Goal: Task Accomplishment & Management: Use online tool/utility

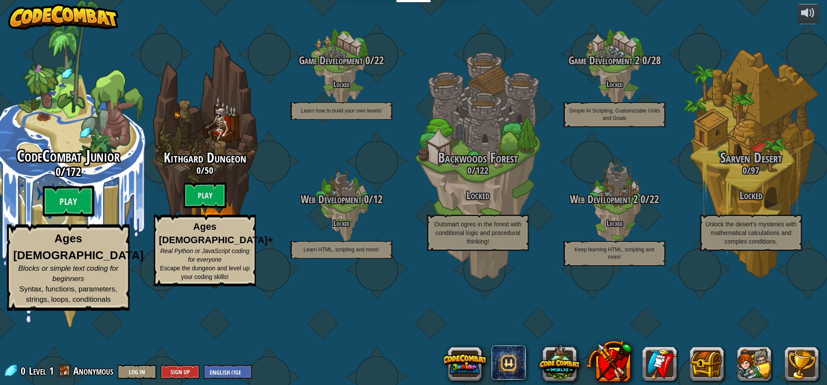
click at [72, 224] on div "CodeCombat Junior 0 / 172 Play Ages [DEMOGRAPHIC_DATA] Blocks or simple text co…" at bounding box center [68, 228] width 164 height 163
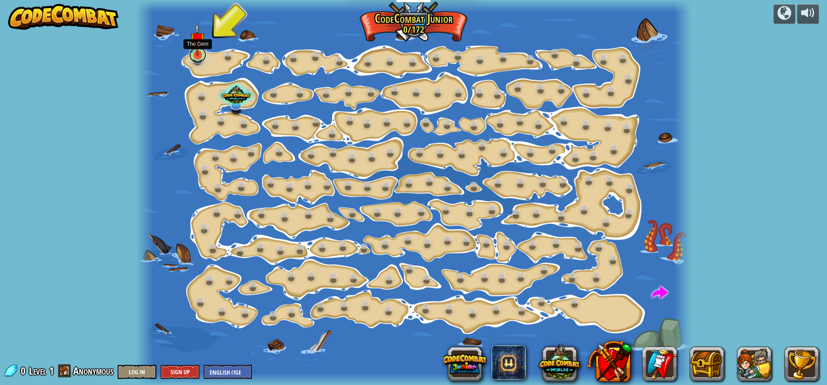
click at [196, 58] on link at bounding box center [197, 54] width 17 height 17
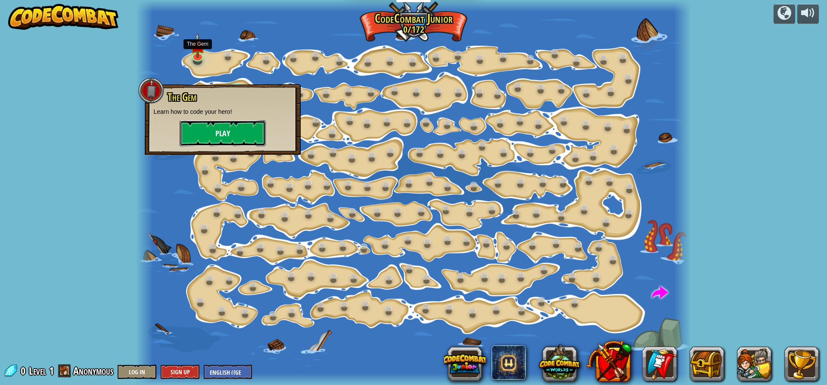
click at [227, 133] on button "Play" at bounding box center [223, 133] width 86 height 26
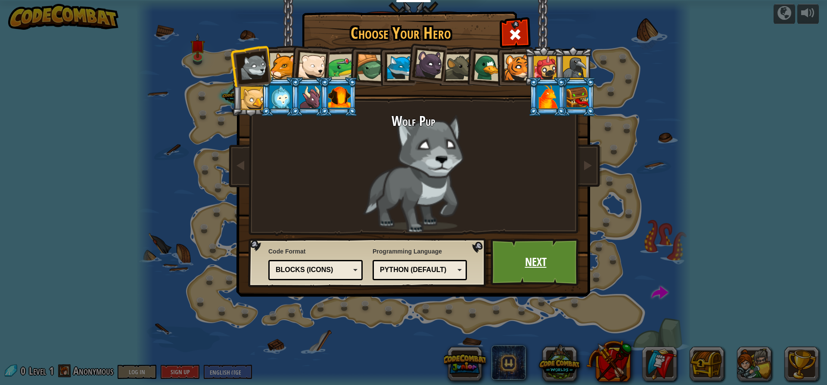
click at [564, 264] on link "Next" at bounding box center [536, 261] width 90 height 47
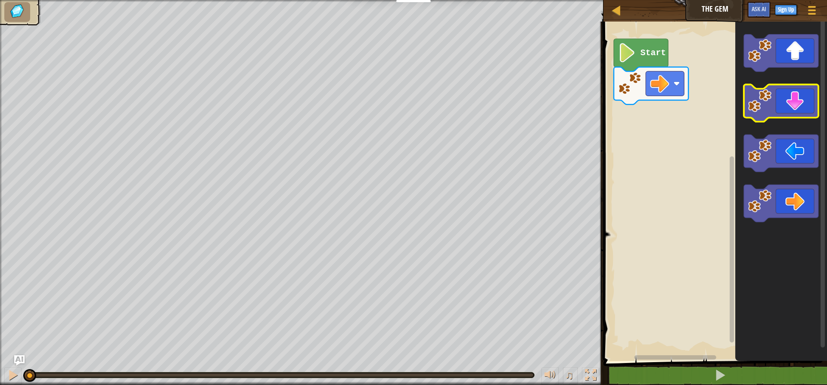
click at [792, 110] on icon "Blockly Workspace" at bounding box center [781, 102] width 75 height 37
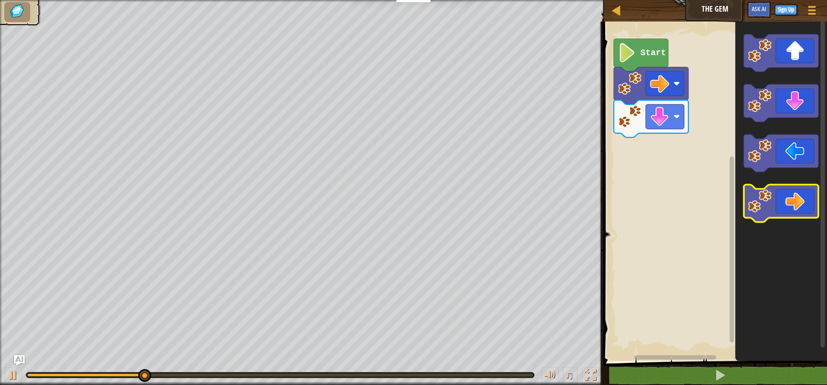
click at [800, 202] on icon "Blockly Workspace" at bounding box center [781, 202] width 75 height 37
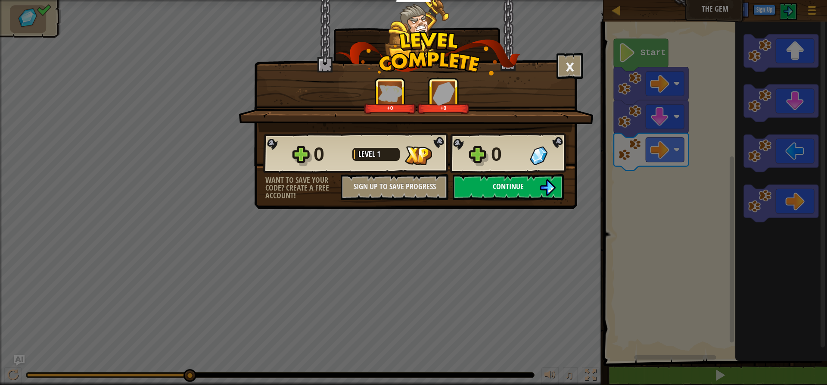
click at [548, 179] on img at bounding box center [547, 187] width 16 height 16
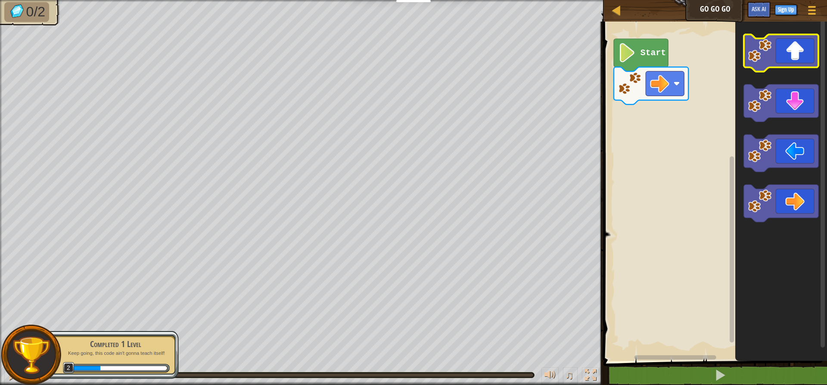
click at [808, 52] on icon "Blockly Workspace" at bounding box center [781, 52] width 75 height 37
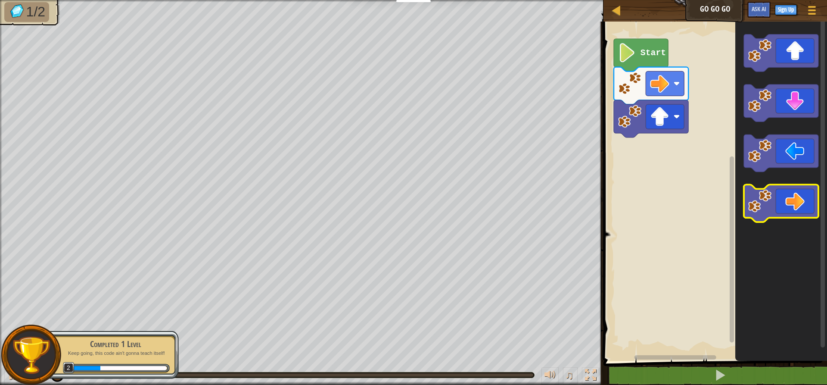
click at [791, 199] on icon "Blockly Workspace" at bounding box center [781, 202] width 75 height 37
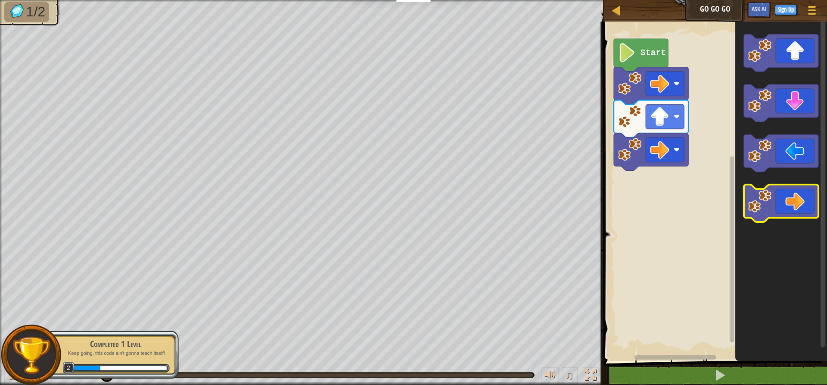
click at [789, 198] on icon "Blockly Workspace" at bounding box center [781, 202] width 75 height 37
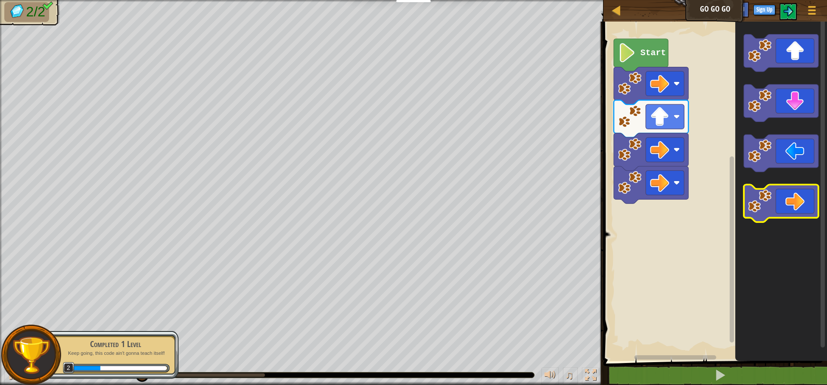
click at [789, 197] on icon "Blockly Workspace" at bounding box center [781, 202] width 75 height 37
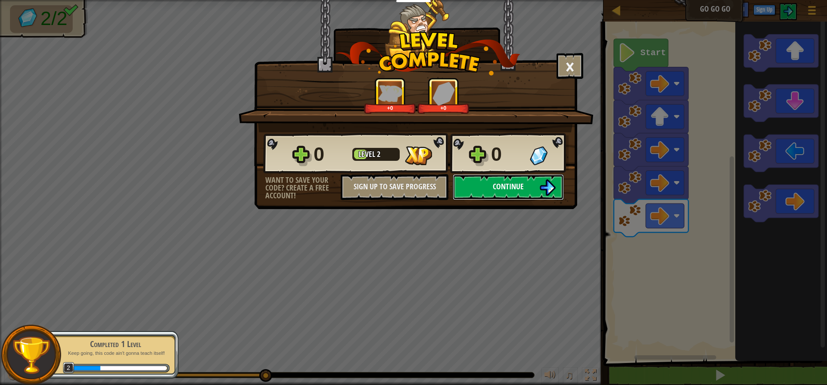
click at [516, 193] on button "Continue" at bounding box center [508, 187] width 111 height 26
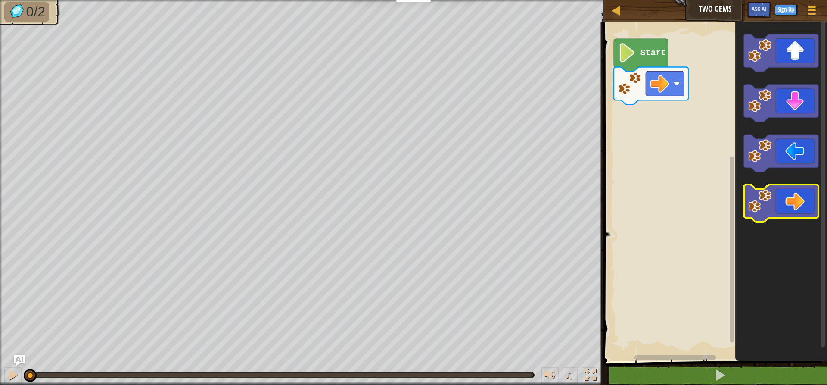
click at [784, 205] on icon "Blockly Workspace" at bounding box center [781, 202] width 75 height 37
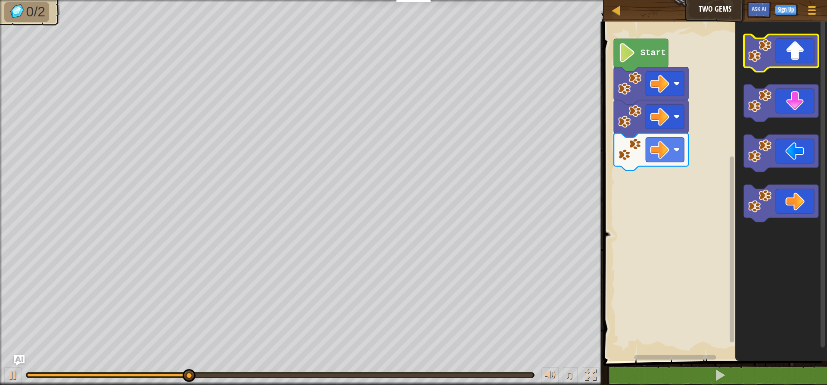
click at [790, 59] on icon "Blockly Workspace" at bounding box center [781, 52] width 75 height 37
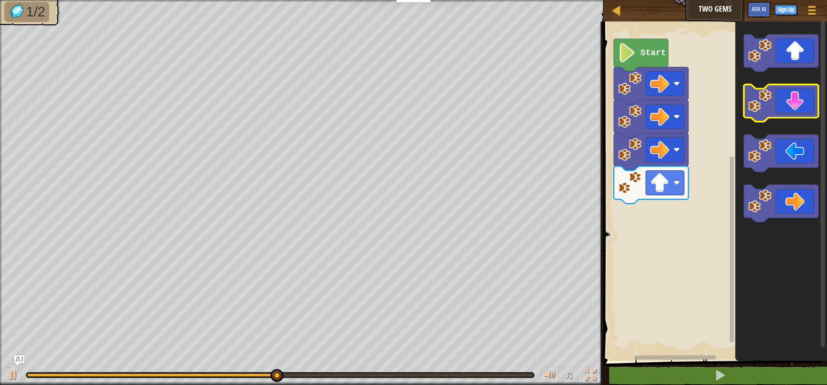
click at [789, 113] on icon "Blockly Workspace" at bounding box center [781, 102] width 75 height 37
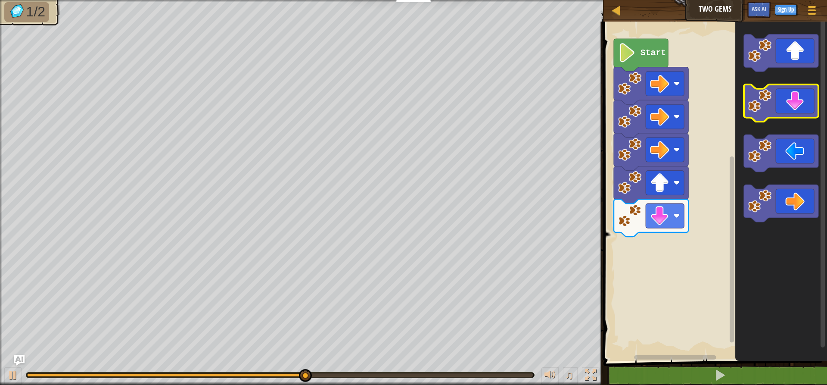
click at [789, 113] on icon "Blockly Workspace" at bounding box center [781, 102] width 75 height 37
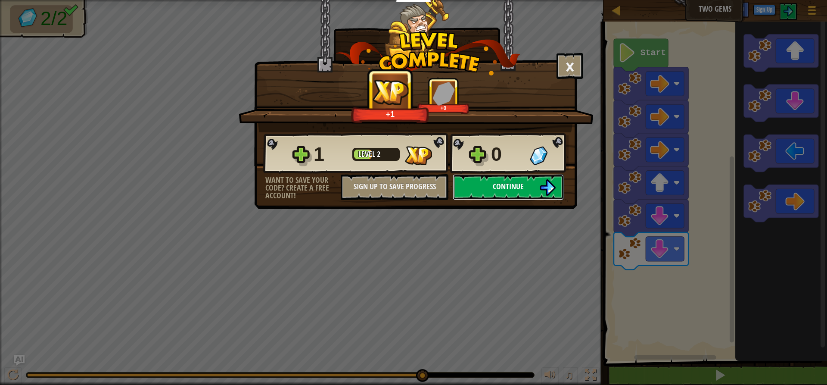
click at [503, 188] on span "Continue" at bounding box center [508, 186] width 31 height 11
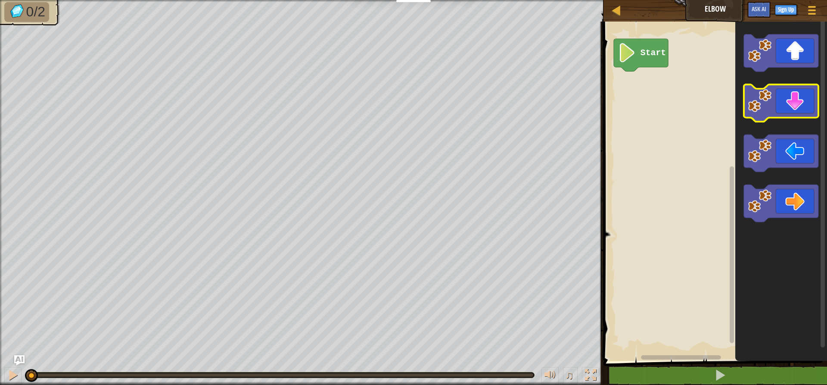
click at [780, 115] on icon "Blockly Workspace" at bounding box center [781, 102] width 75 height 37
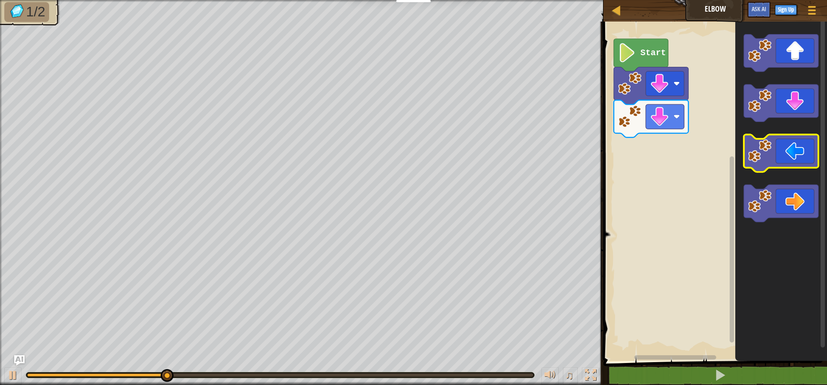
click at [790, 159] on icon "Blockly Workspace" at bounding box center [781, 152] width 75 height 37
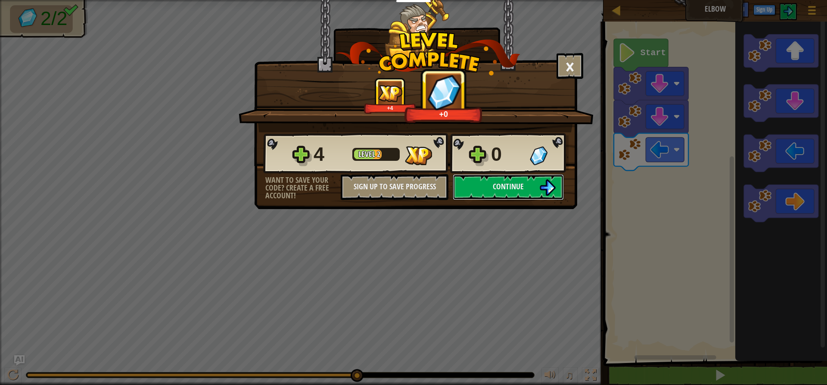
click at [514, 187] on span "Continue" at bounding box center [508, 186] width 31 height 11
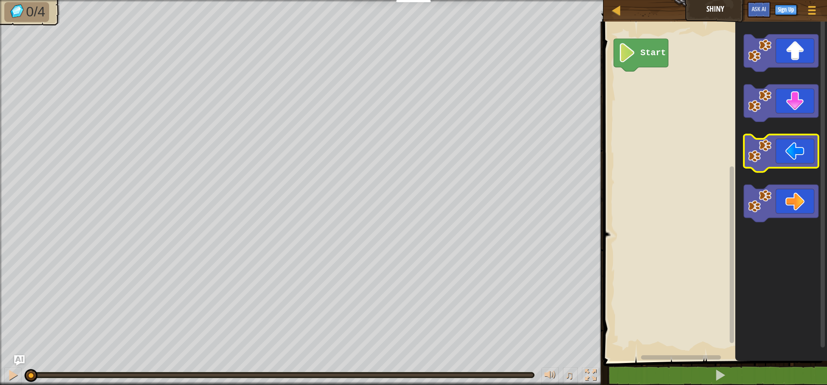
click at [749, 149] on image "Blockly Workspace" at bounding box center [759, 150] width 23 height 23
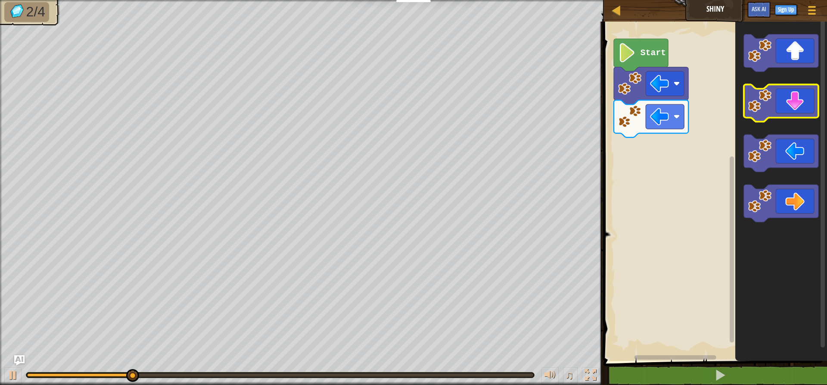
click at [759, 113] on icon "Blockly Workspace" at bounding box center [781, 102] width 75 height 37
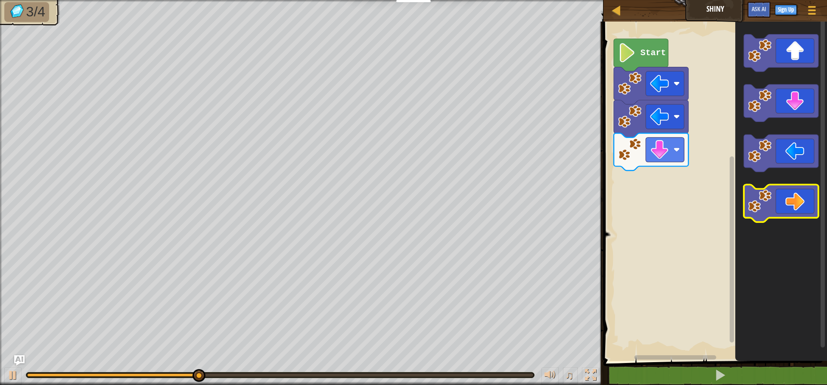
click at [777, 205] on icon "Blockly Workspace" at bounding box center [781, 202] width 75 height 37
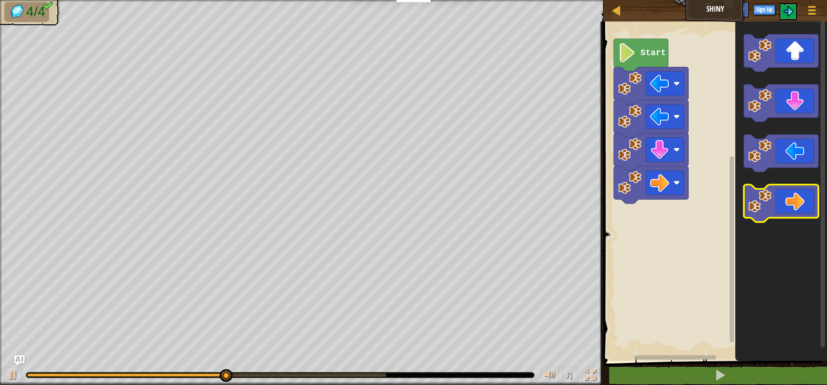
click at [777, 205] on icon "Blockly Workspace" at bounding box center [781, 202] width 75 height 37
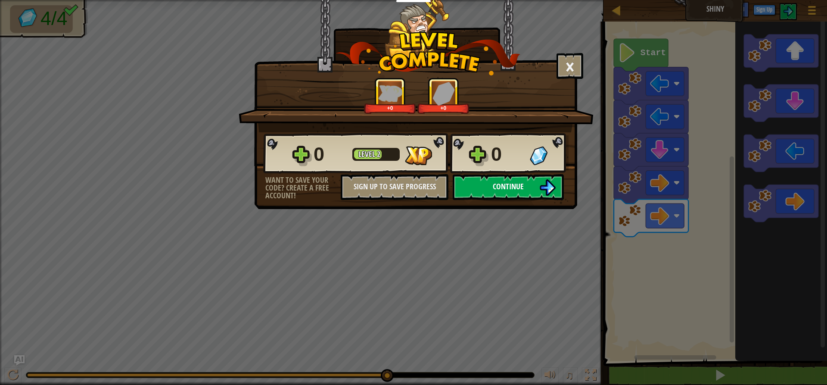
click at [526, 177] on button "Continue" at bounding box center [508, 187] width 111 height 26
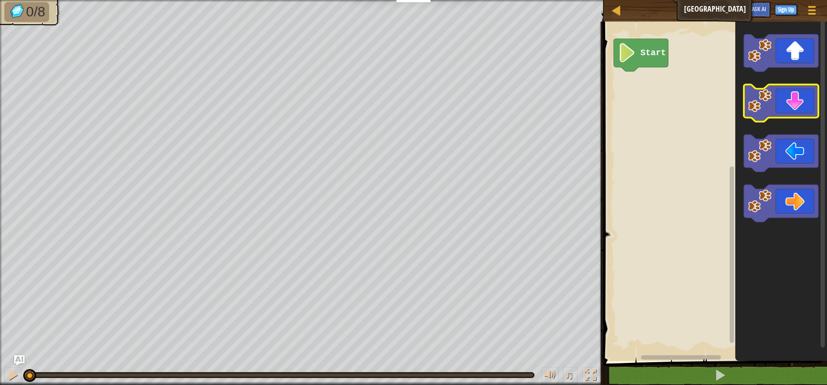
click at [791, 129] on icon "Blockly Workspace" at bounding box center [781, 188] width 92 height 343
click at [803, 115] on icon "Blockly Workspace" at bounding box center [781, 102] width 75 height 37
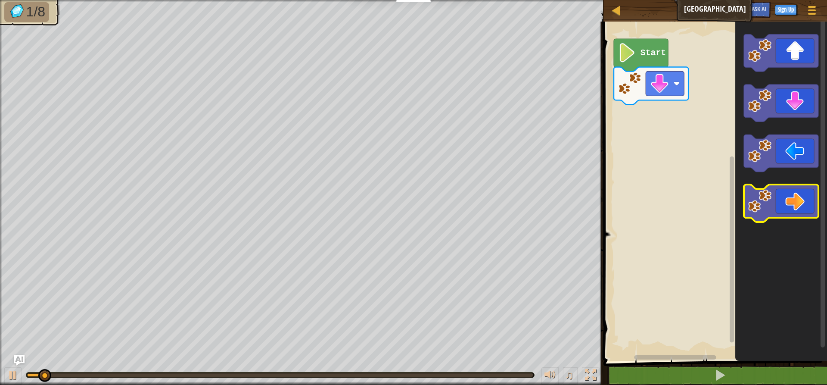
click at [797, 207] on icon "Blockly Workspace" at bounding box center [781, 202] width 75 height 37
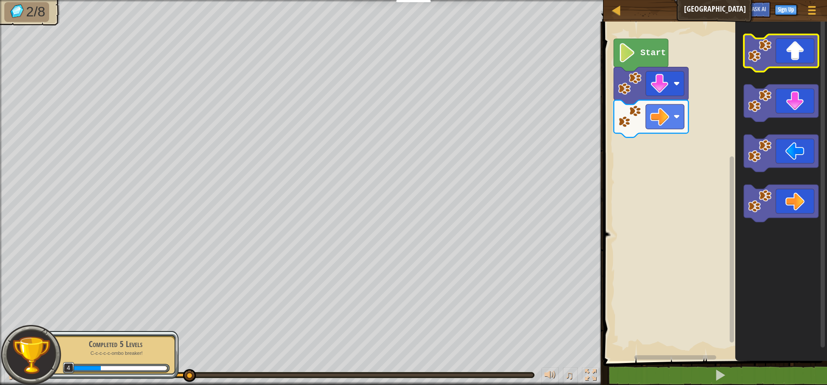
click at [774, 46] on icon "Blockly Workspace" at bounding box center [781, 52] width 75 height 37
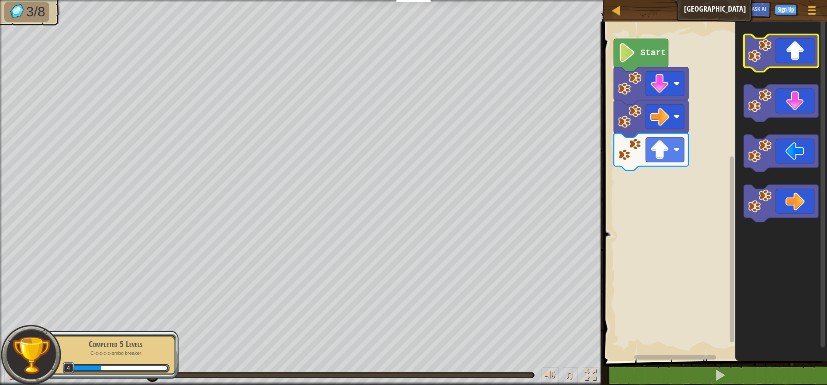
click at [774, 46] on icon "Blockly Workspace" at bounding box center [781, 52] width 75 height 37
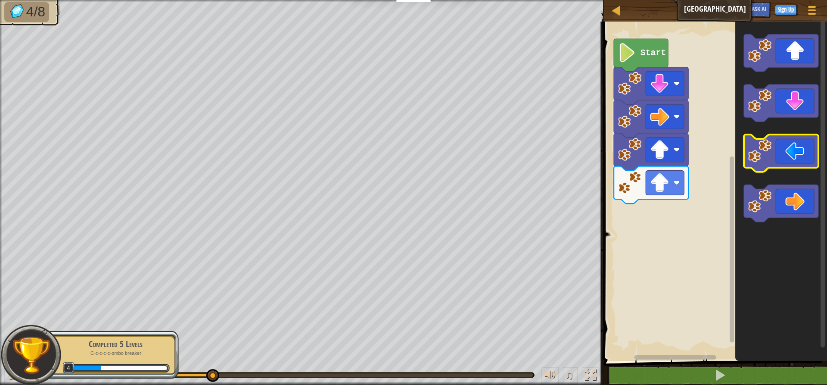
click at [792, 158] on icon "Blockly Workspace" at bounding box center [781, 152] width 75 height 37
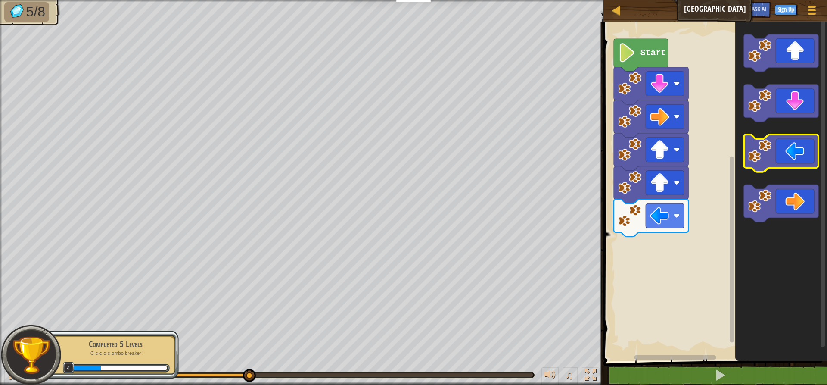
click at [792, 156] on icon "Blockly Workspace" at bounding box center [781, 152] width 75 height 37
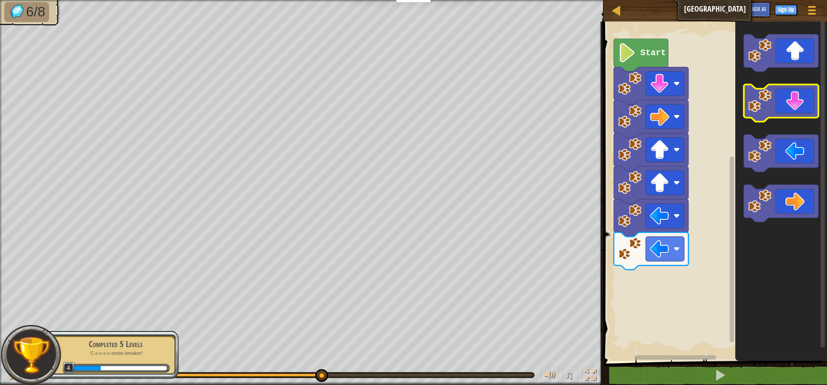
click at [808, 109] on icon "Blockly Workspace" at bounding box center [781, 102] width 75 height 37
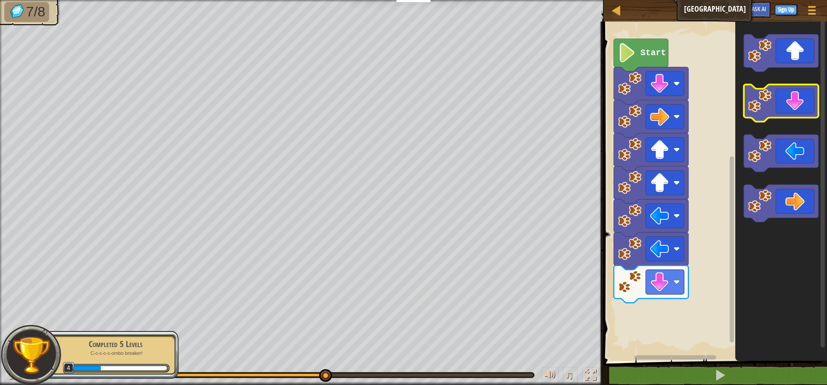
click at [808, 109] on icon "Blockly Workspace" at bounding box center [781, 102] width 75 height 37
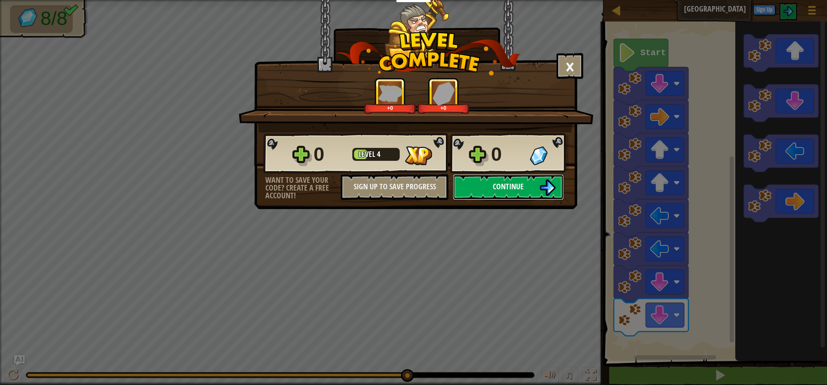
click at [502, 181] on span "Continue" at bounding box center [508, 186] width 31 height 11
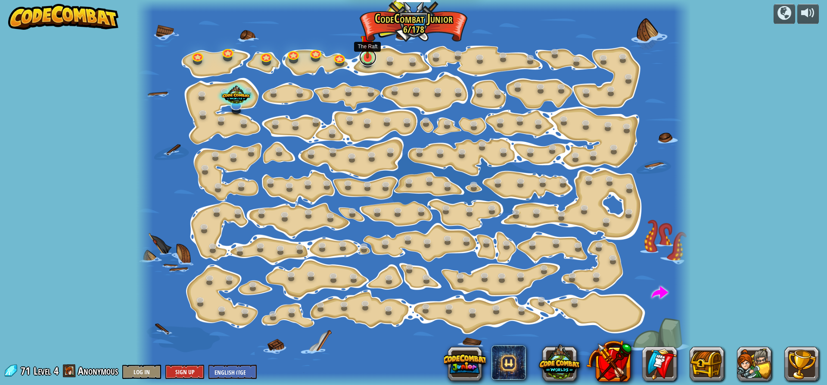
click at [371, 62] on link at bounding box center [367, 57] width 17 height 17
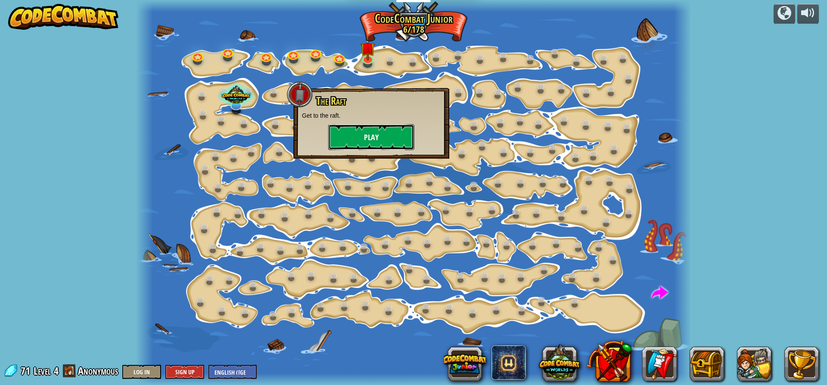
click at [388, 137] on button "Play" at bounding box center [371, 137] width 86 height 26
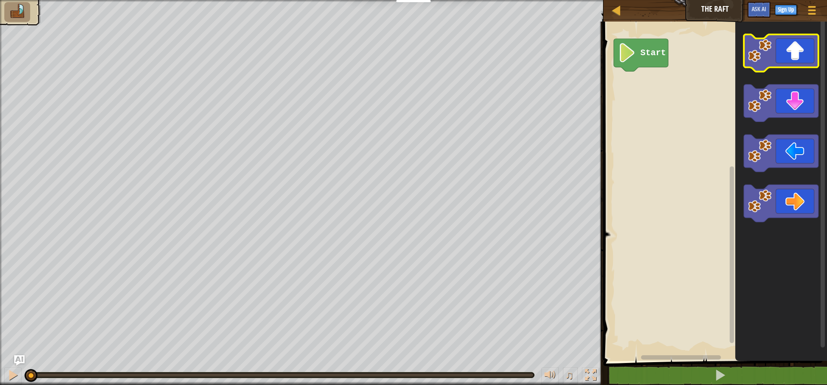
click at [787, 58] on icon "Blockly Workspace" at bounding box center [781, 52] width 75 height 37
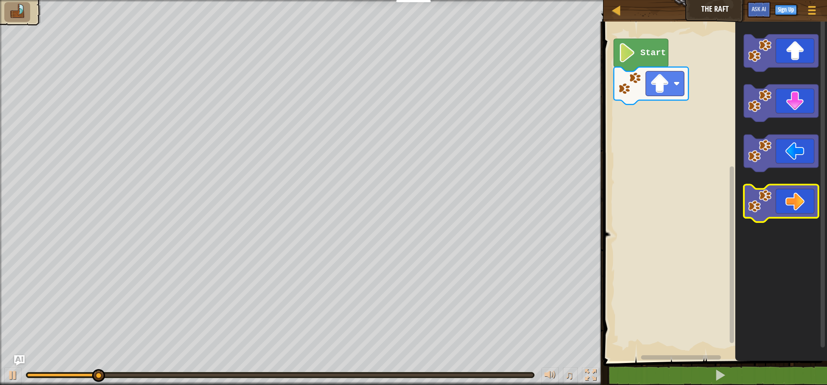
click at [789, 193] on icon "Blockly Workspace" at bounding box center [781, 202] width 75 height 37
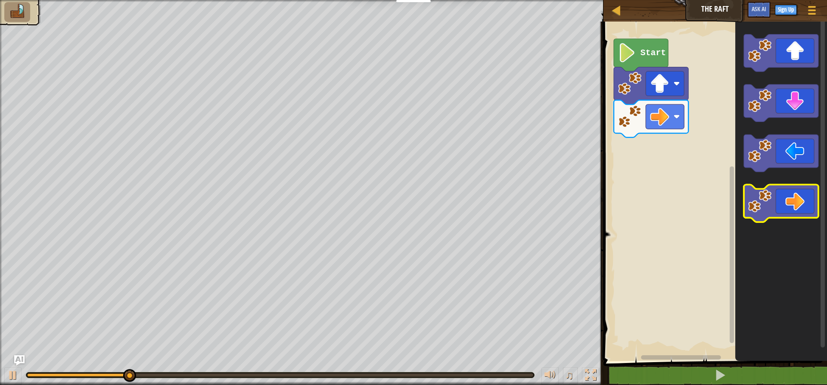
click at [789, 193] on icon "Blockly Workspace" at bounding box center [781, 202] width 75 height 37
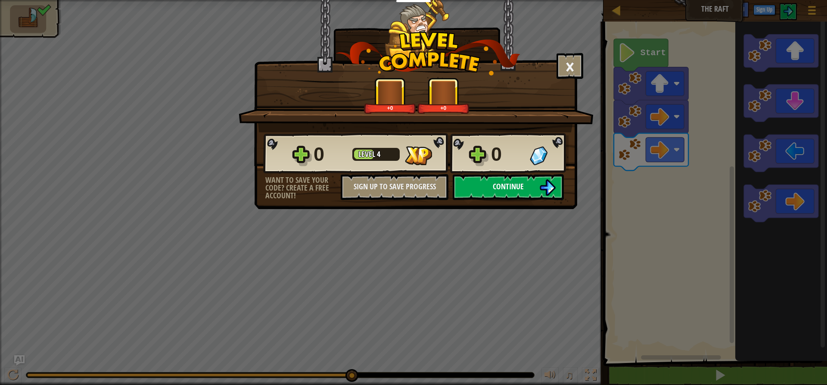
click at [518, 175] on button "Continue" at bounding box center [508, 187] width 111 height 26
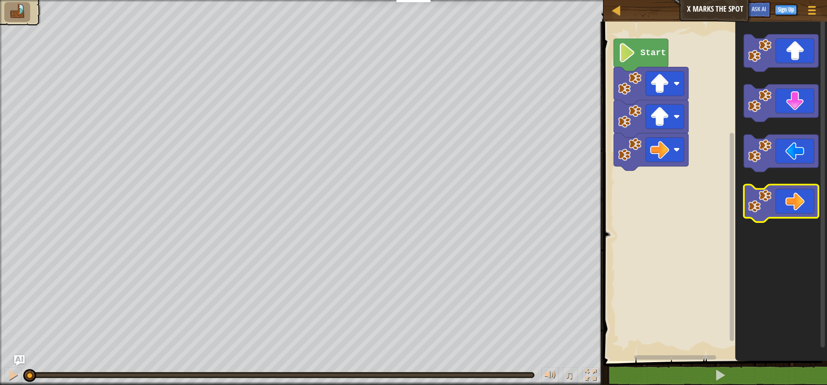
click at [812, 202] on icon "Blockly Workspace" at bounding box center [781, 202] width 75 height 37
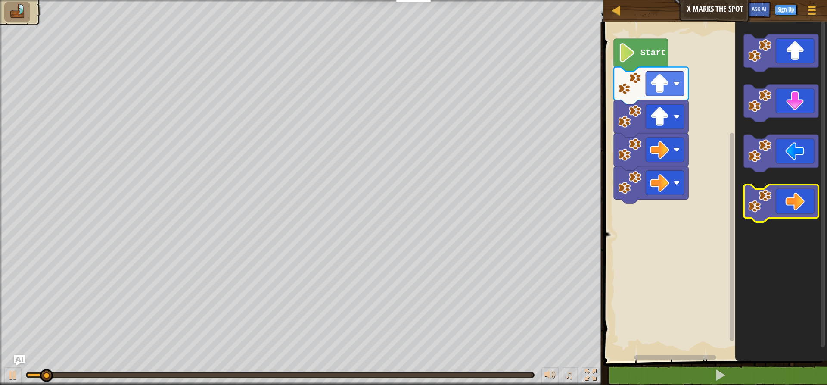
click at [812, 202] on icon "Blockly Workspace" at bounding box center [781, 202] width 75 height 37
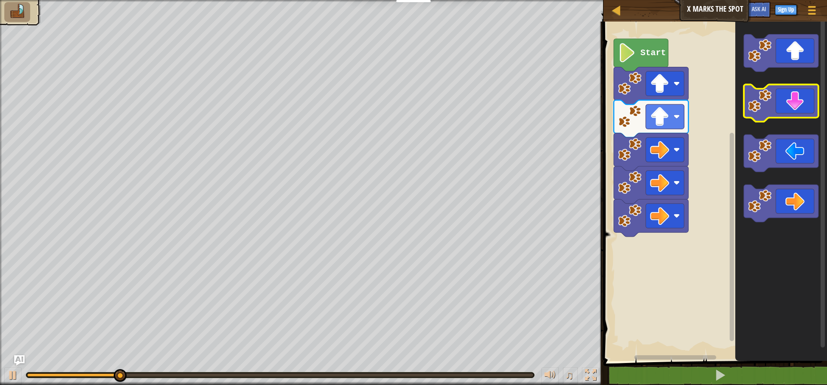
click at [780, 96] on icon "Blockly Workspace" at bounding box center [781, 102] width 75 height 37
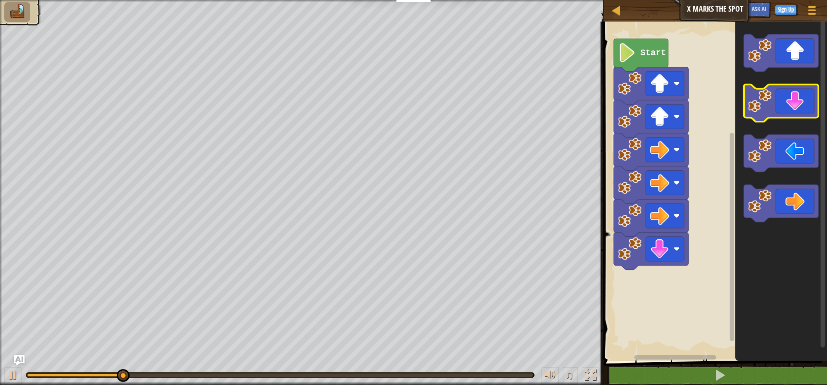
click at [780, 96] on icon "Blockly Workspace" at bounding box center [781, 102] width 75 height 37
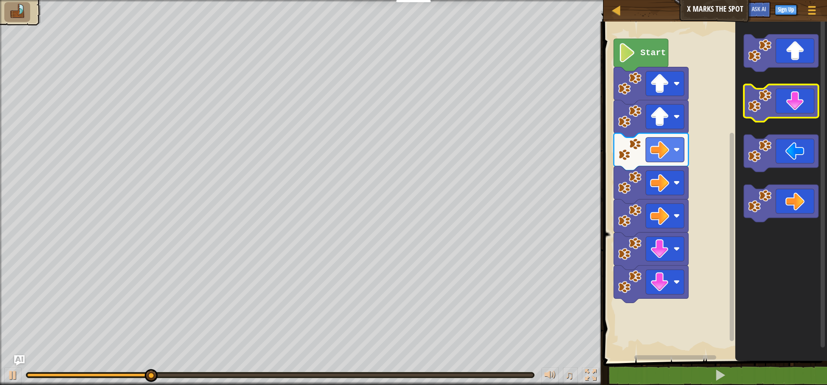
click at [779, 98] on icon "Blockly Workspace" at bounding box center [781, 102] width 75 height 37
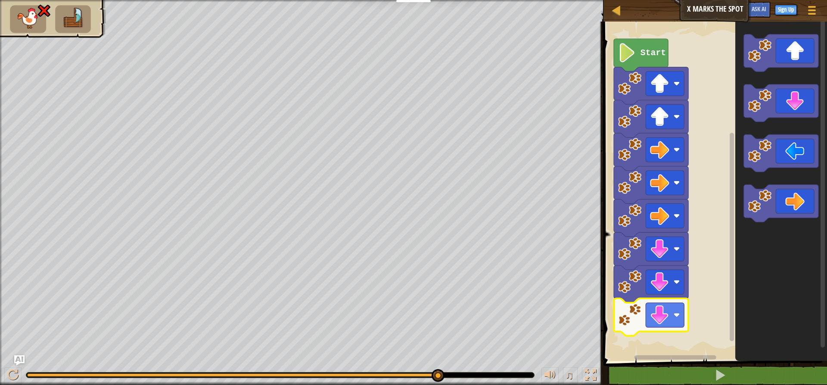
click at [634, 305] on image "Blockly Workspace" at bounding box center [629, 314] width 23 height 23
click at [665, 318] on image "Blockly Workspace" at bounding box center [659, 314] width 19 height 19
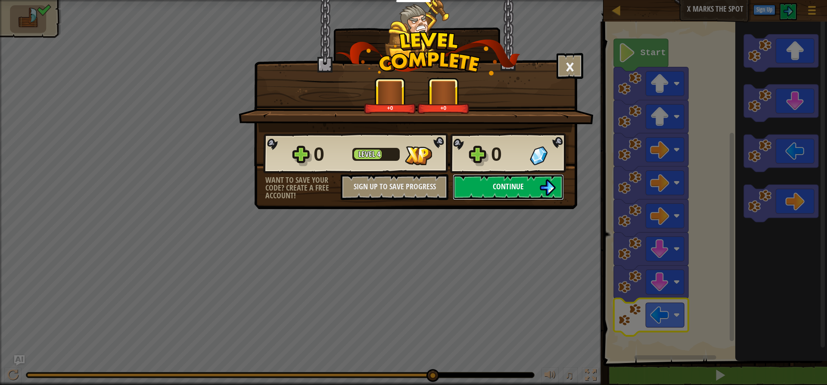
click at [521, 186] on span "Continue" at bounding box center [508, 186] width 31 height 11
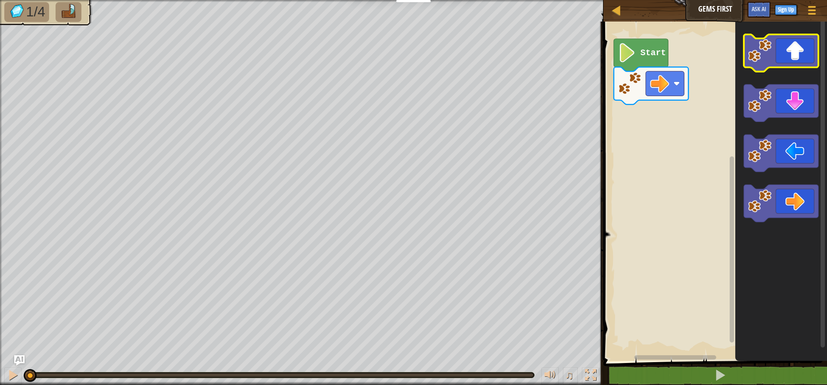
click at [799, 56] on icon "Blockly Workspace" at bounding box center [781, 52] width 75 height 37
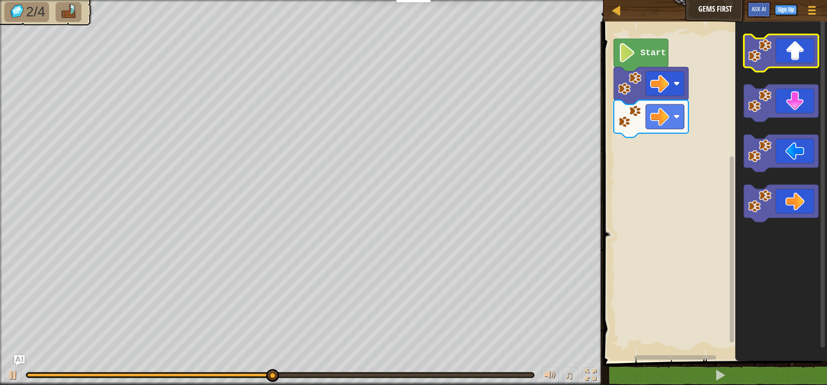
click at [796, 59] on icon "Blockly Workspace" at bounding box center [781, 52] width 75 height 37
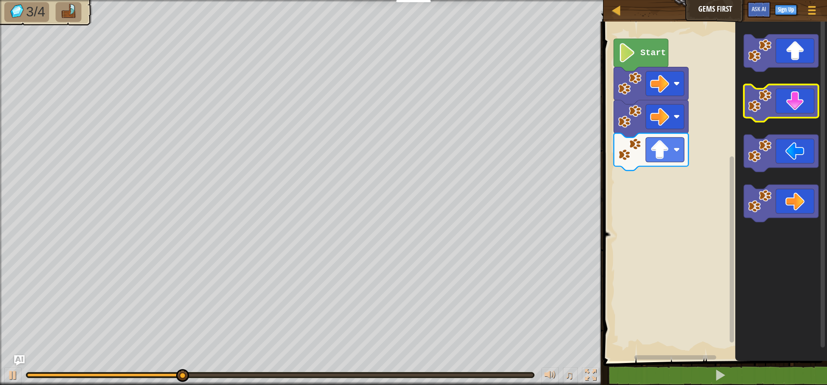
click at [796, 103] on icon "Blockly Workspace" at bounding box center [781, 102] width 75 height 37
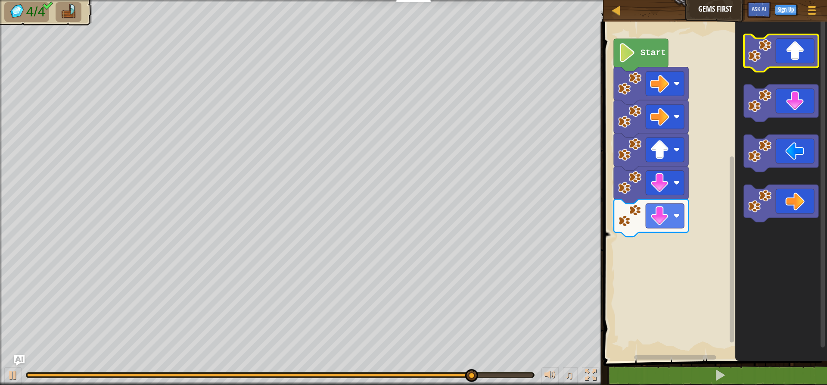
click at [798, 57] on icon "Blockly Workspace" at bounding box center [781, 52] width 75 height 37
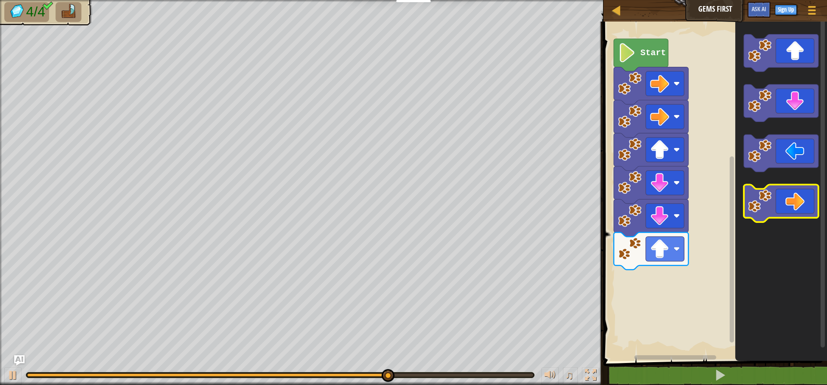
click at [795, 200] on icon "Blockly Workspace" at bounding box center [781, 202] width 75 height 37
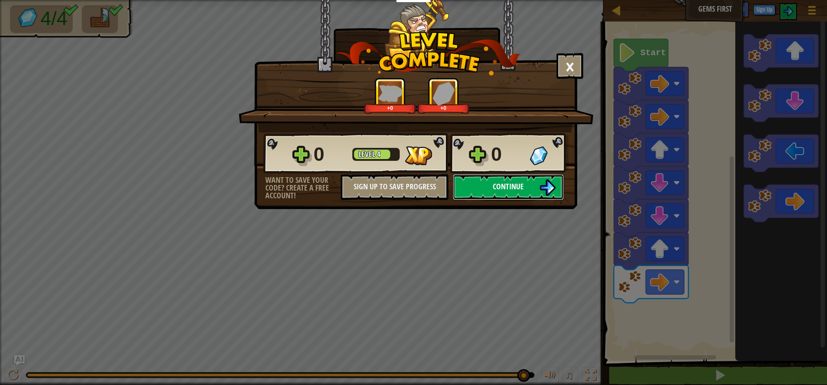
click at [546, 190] on img at bounding box center [547, 187] width 16 height 16
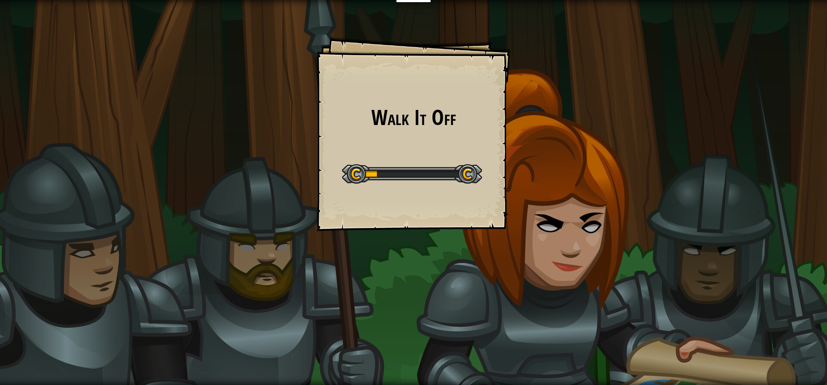
click at [517, 190] on div "Walk It Off Goals Start Level Error loading from server. Try refreshing the pag…" at bounding box center [413, 192] width 827 height 385
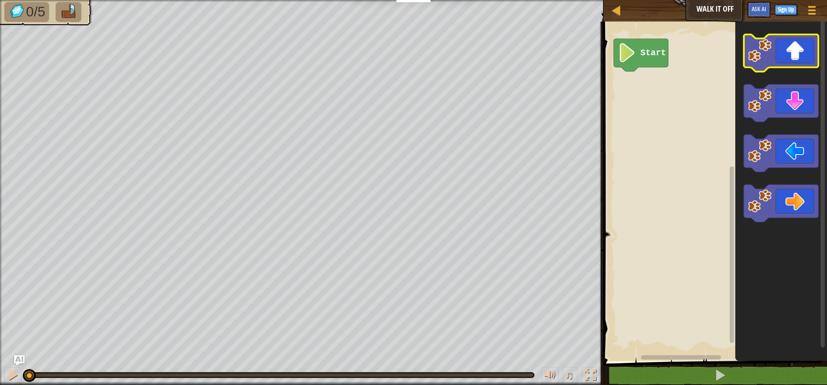
click at [781, 47] on icon "Blockly Workspace" at bounding box center [781, 52] width 75 height 37
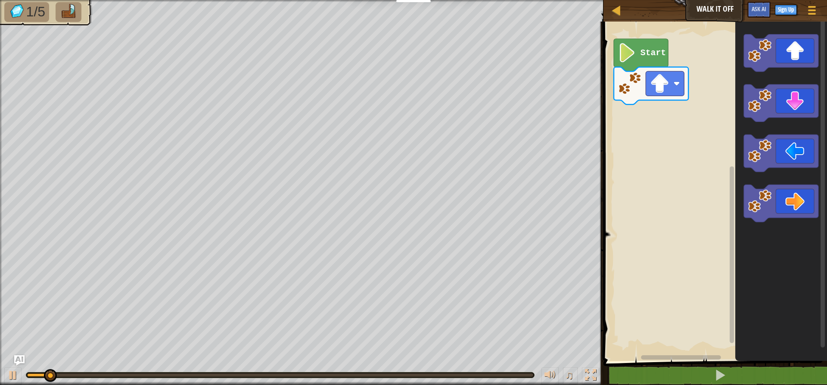
click at [779, 56] on icon "Blockly Workspace" at bounding box center [781, 52] width 75 height 37
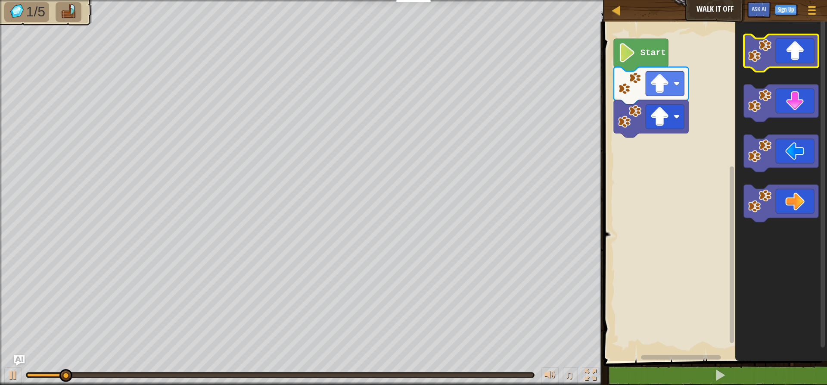
click at [779, 56] on icon "Blockly Workspace" at bounding box center [781, 52] width 75 height 37
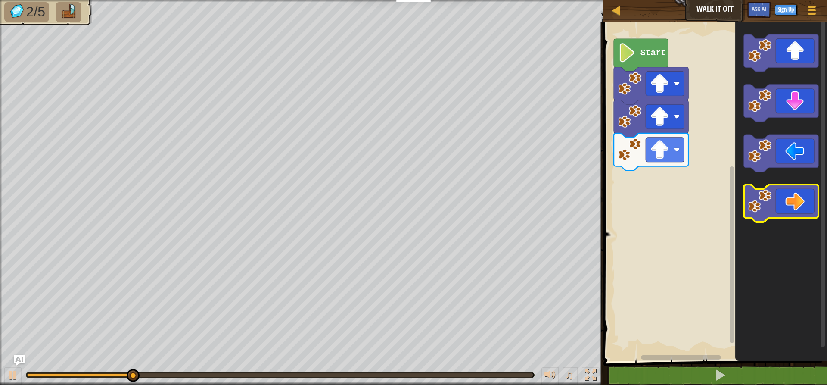
click at [789, 194] on icon "Blockly Workspace" at bounding box center [781, 202] width 75 height 37
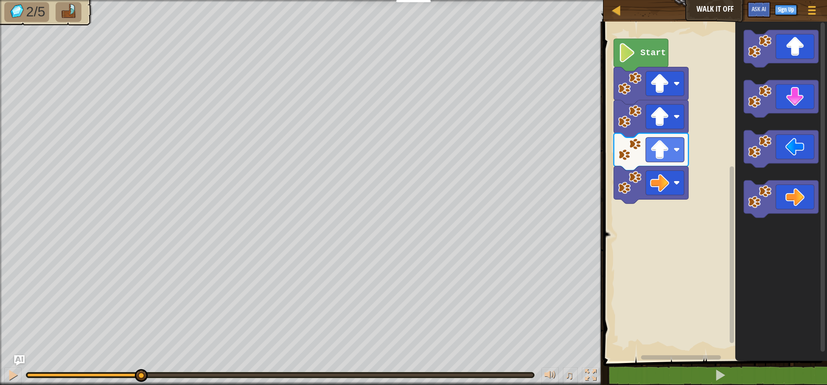
click at [789, 192] on icon "Blockly Workspace" at bounding box center [781, 198] width 75 height 37
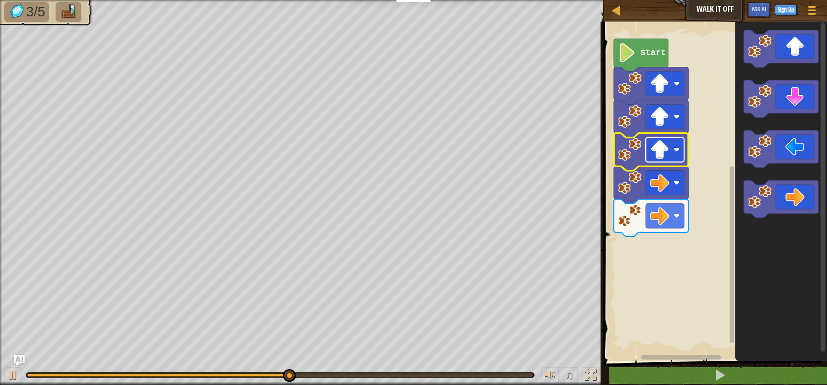
click at [661, 155] on image "Blockly Workspace" at bounding box center [659, 149] width 19 height 19
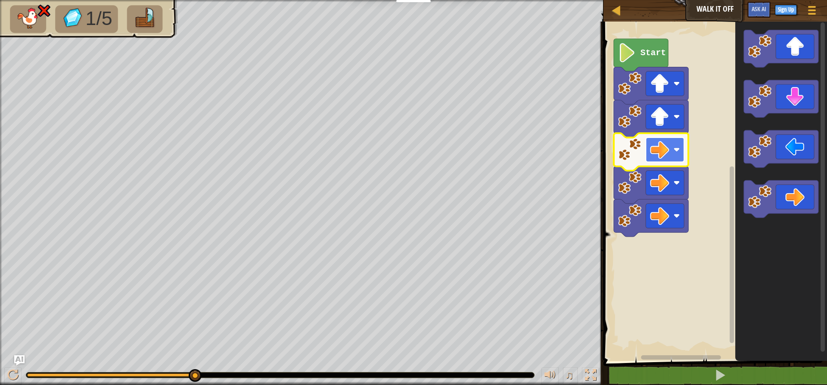
click at [646, 141] on rect "Blockly Workspace" at bounding box center [665, 149] width 38 height 25
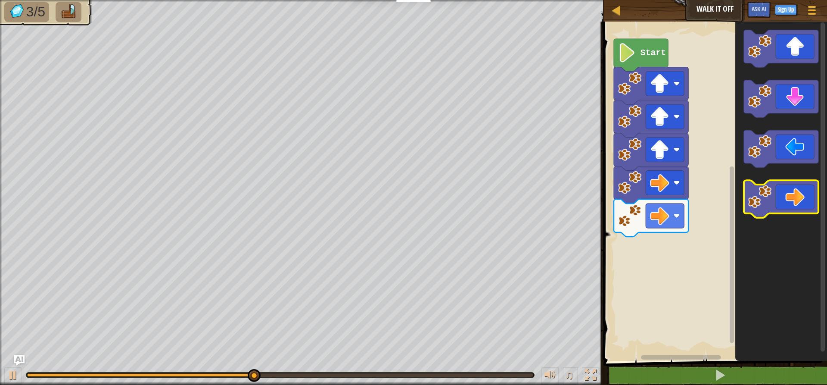
click at [760, 198] on image "Blockly Workspace" at bounding box center [759, 196] width 23 height 23
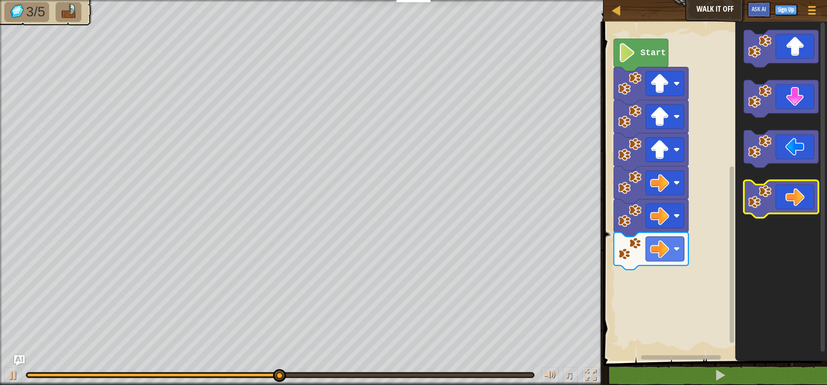
click at [760, 198] on image "Blockly Workspace" at bounding box center [759, 196] width 23 height 23
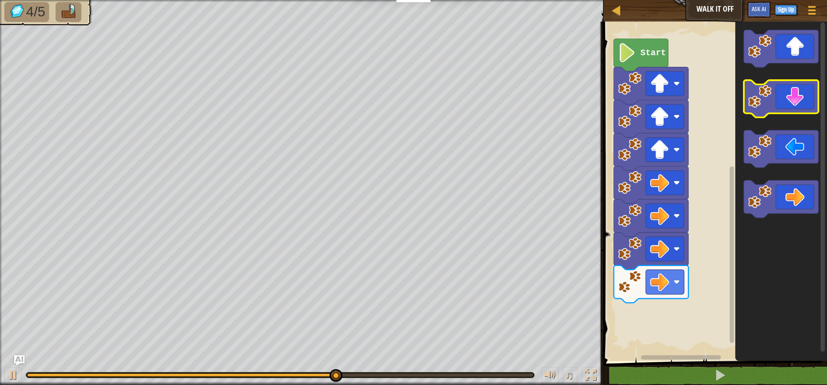
click at [793, 99] on icon "Blockly Workspace" at bounding box center [781, 98] width 75 height 37
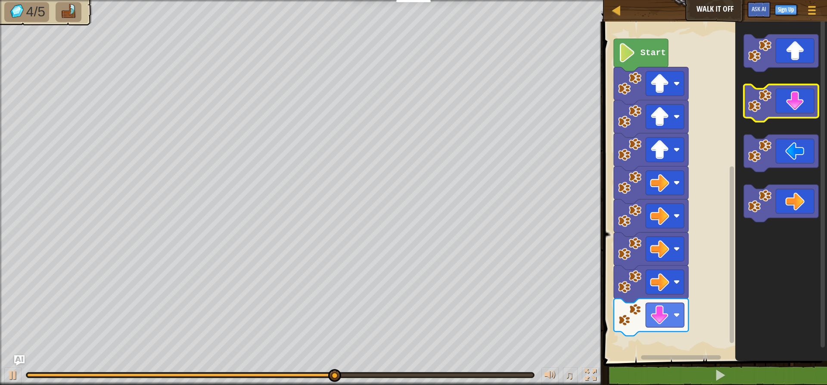
click at [791, 102] on icon "Blockly Workspace" at bounding box center [781, 102] width 75 height 37
click at [784, 113] on icon "Blockly Workspace" at bounding box center [781, 102] width 75 height 37
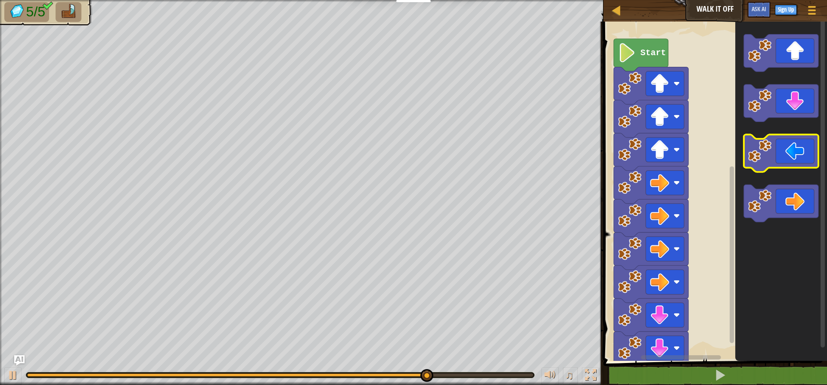
click at [761, 162] on image "Blockly Workspace" at bounding box center [759, 150] width 23 height 23
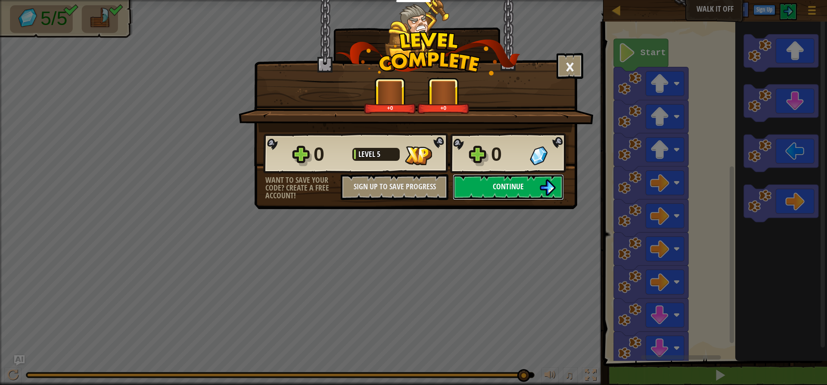
click at [535, 191] on button "Continue" at bounding box center [508, 187] width 111 height 26
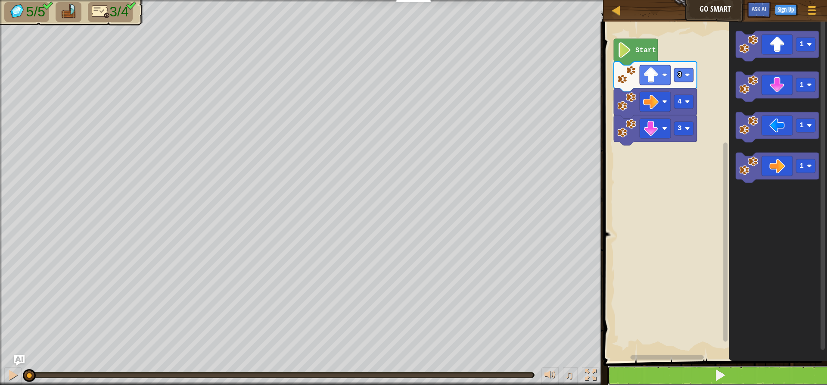
click at [690, 367] on button at bounding box center [720, 375] width 226 height 20
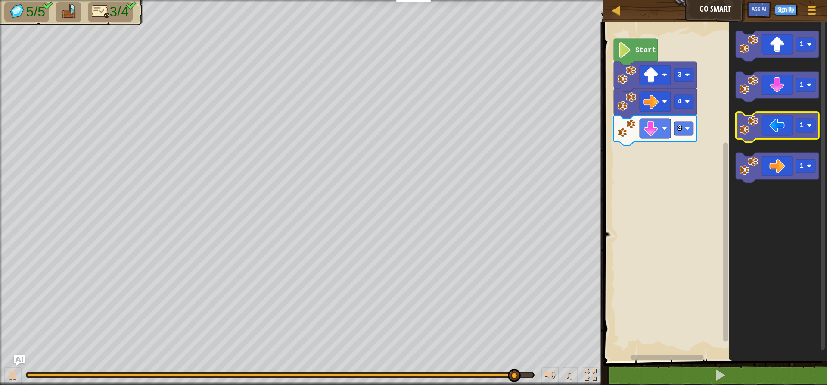
click at [771, 137] on icon "Blockly Workspace" at bounding box center [777, 127] width 83 height 30
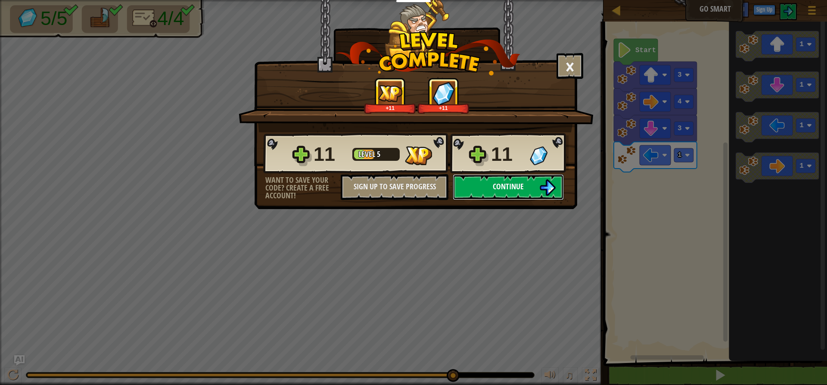
click at [527, 187] on button "Continue" at bounding box center [508, 187] width 111 height 26
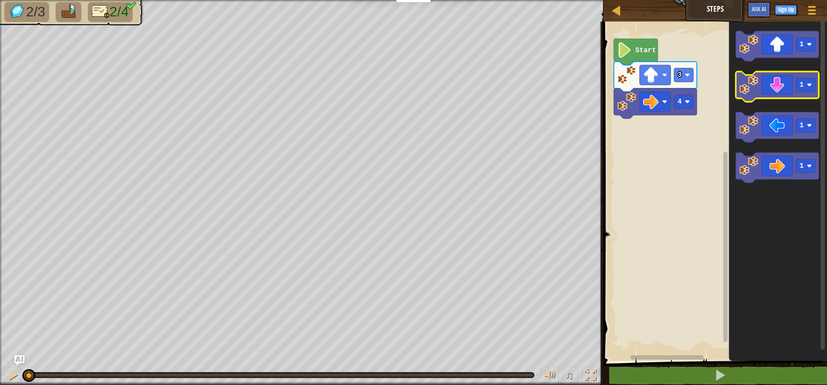
click at [790, 93] on icon "Blockly Workspace" at bounding box center [777, 87] width 83 height 30
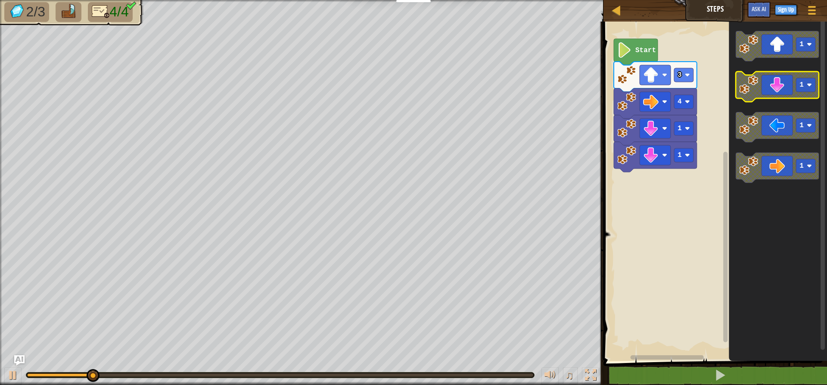
click at [790, 93] on icon "Blockly Workspace" at bounding box center [777, 87] width 83 height 30
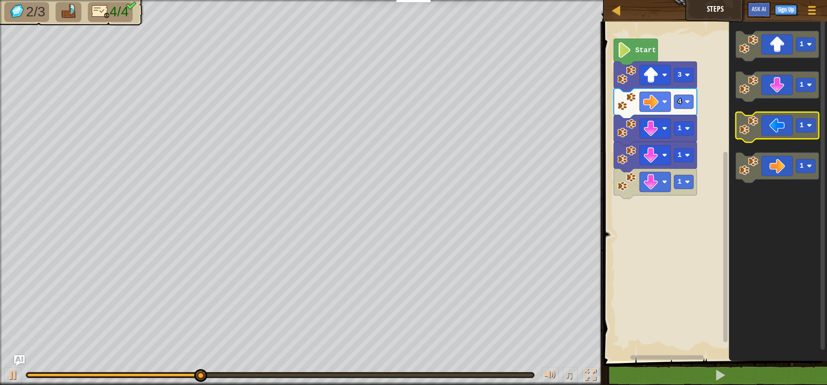
click at [762, 125] on icon "Blockly Workspace" at bounding box center [777, 127] width 83 height 30
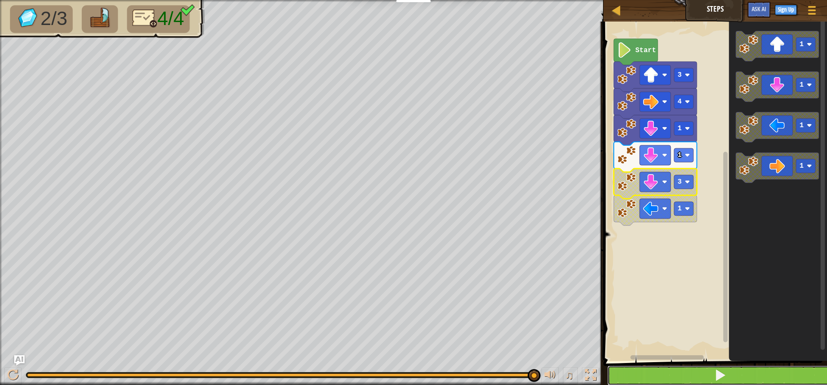
click at [707, 378] on button at bounding box center [720, 375] width 226 height 20
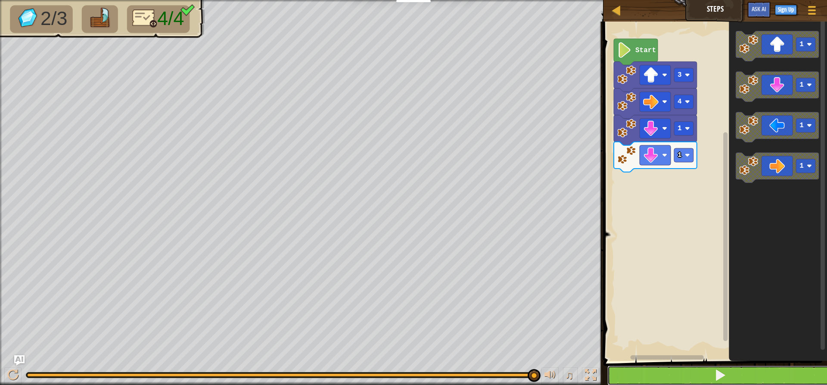
click at [724, 371] on span at bounding box center [720, 375] width 12 height 12
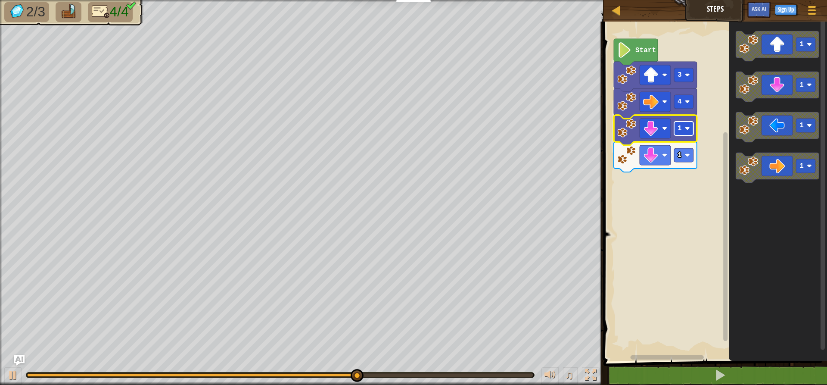
click at [681, 131] on text "1" at bounding box center [680, 128] width 4 height 8
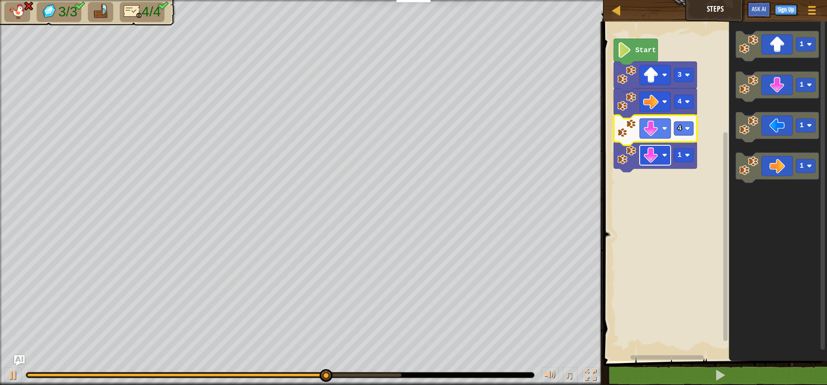
click at [661, 156] on rect "Blockly Workspace" at bounding box center [655, 155] width 31 height 20
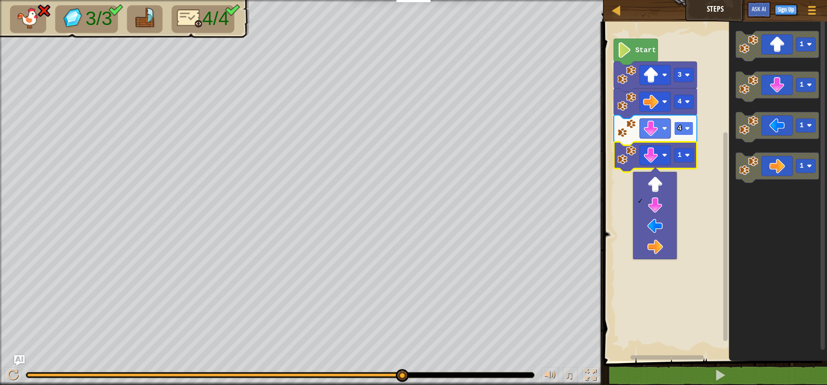
click at [684, 130] on rect "Blockly Workspace" at bounding box center [683, 128] width 19 height 14
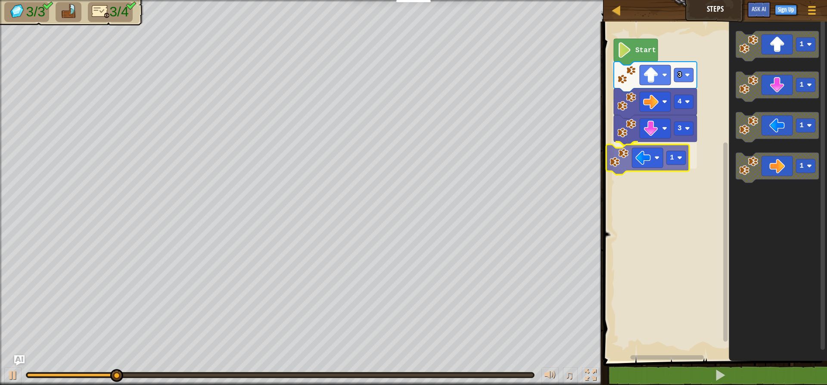
click at [619, 167] on div "Start 3 4 3 1 1 1 1 1 1" at bounding box center [714, 188] width 226 height 343
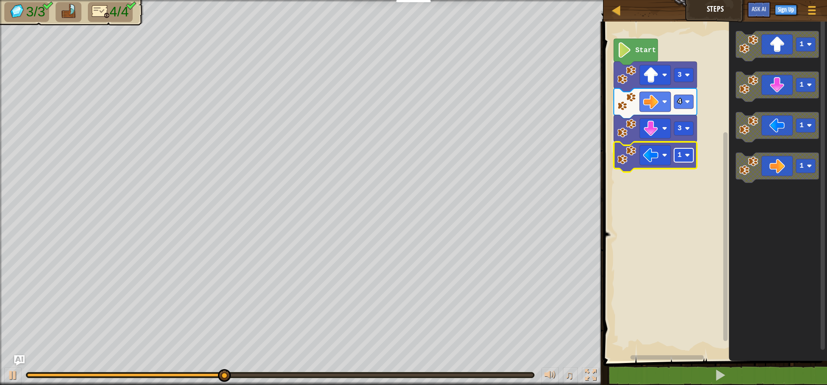
click at [688, 152] on rect "Blockly Workspace" at bounding box center [683, 155] width 19 height 14
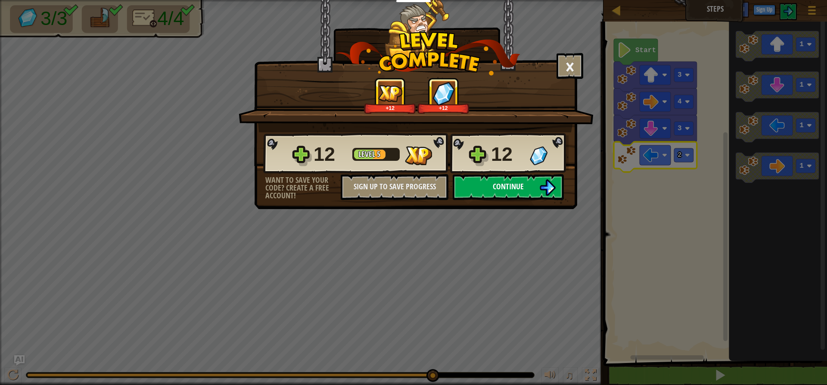
click at [549, 177] on button "Continue" at bounding box center [508, 187] width 111 height 26
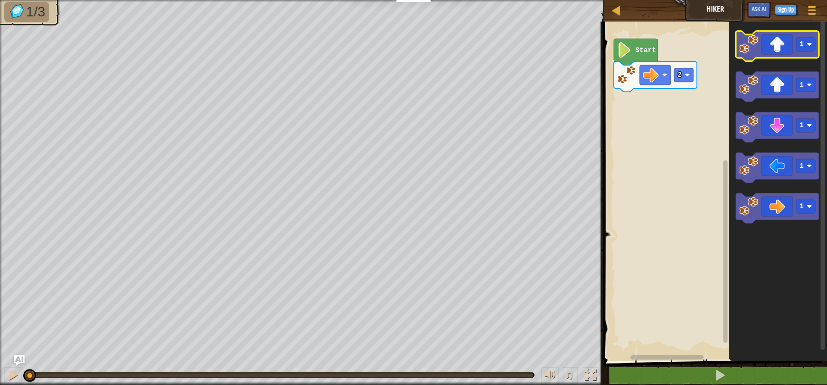
click at [776, 54] on icon "Blockly Workspace" at bounding box center [777, 46] width 83 height 30
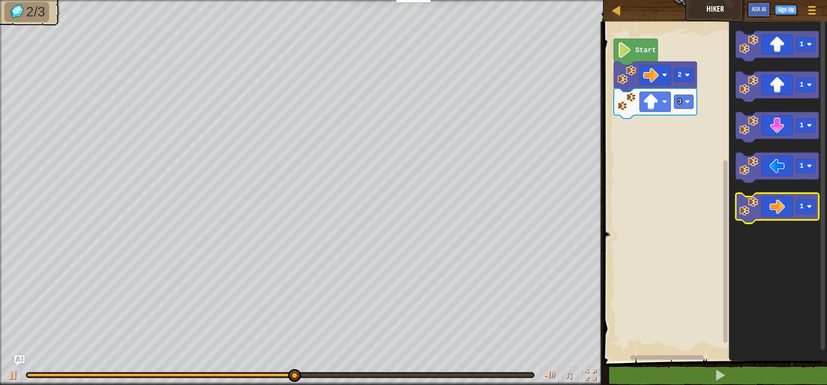
click at [785, 211] on icon "Blockly Workspace" at bounding box center [777, 208] width 83 height 30
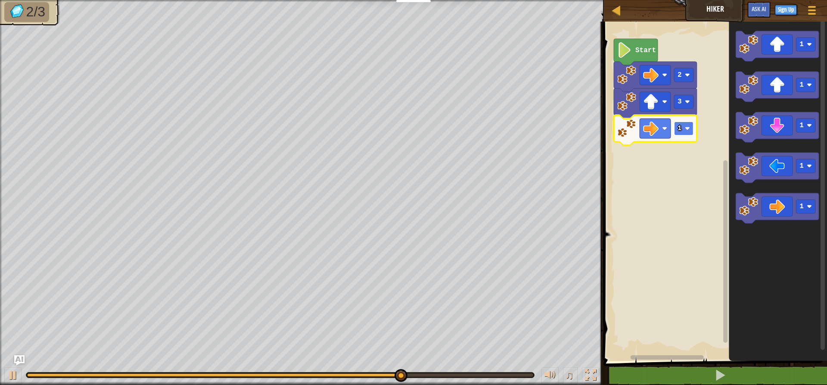
click at [681, 132] on text "1" at bounding box center [680, 128] width 4 height 8
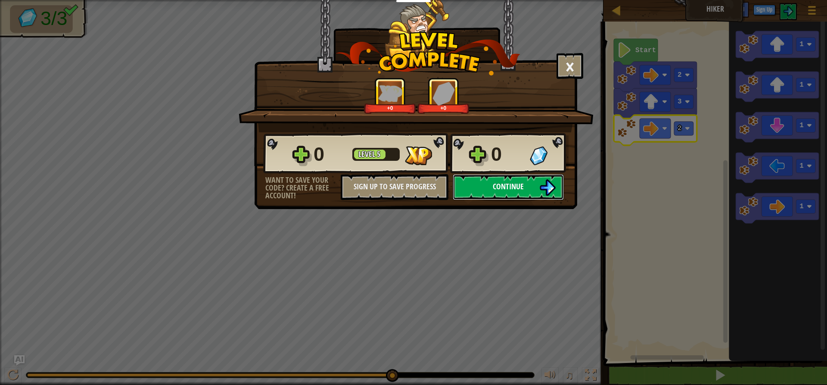
click at [519, 185] on span "Continue" at bounding box center [508, 186] width 31 height 11
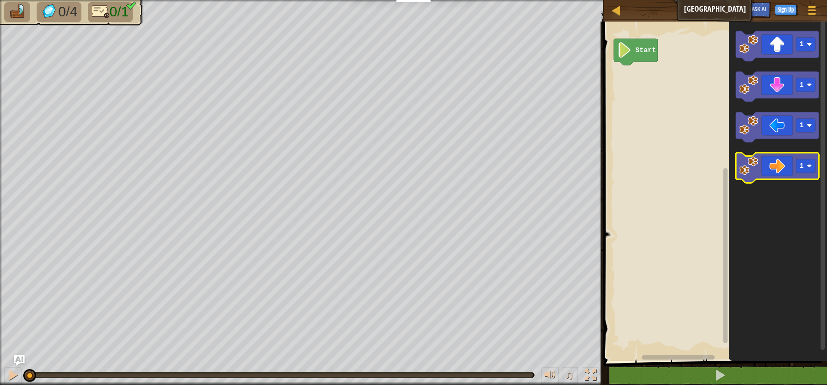
click at [771, 162] on icon "Blockly Workspace" at bounding box center [777, 167] width 83 height 30
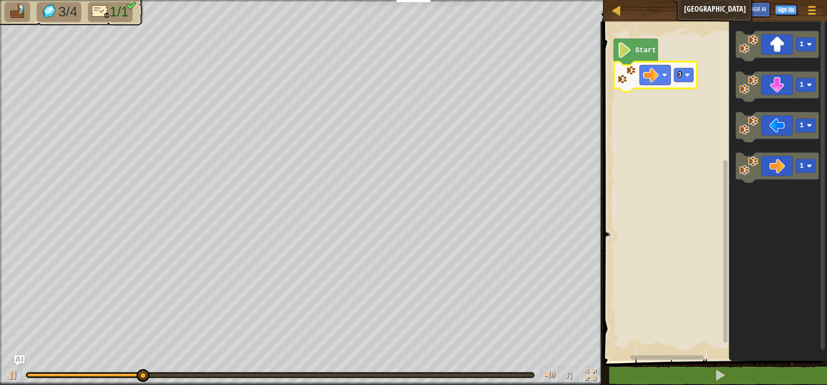
click at [681, 82] on icon "Blockly Workspace" at bounding box center [655, 77] width 83 height 30
click at [682, 74] on rect "Blockly Workspace" at bounding box center [683, 75] width 19 height 14
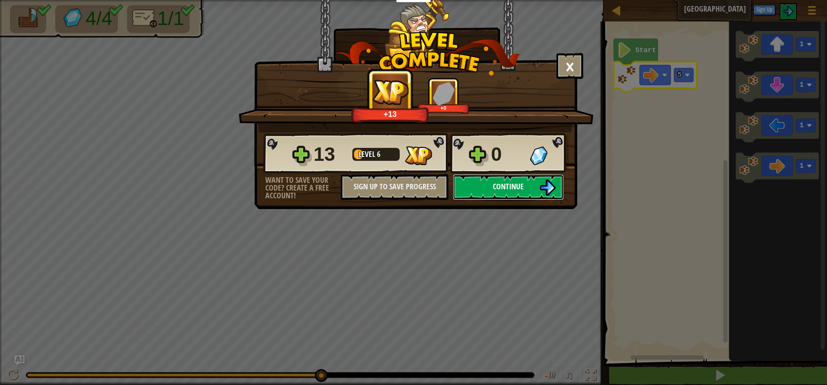
click at [514, 187] on span "Continue" at bounding box center [508, 186] width 31 height 11
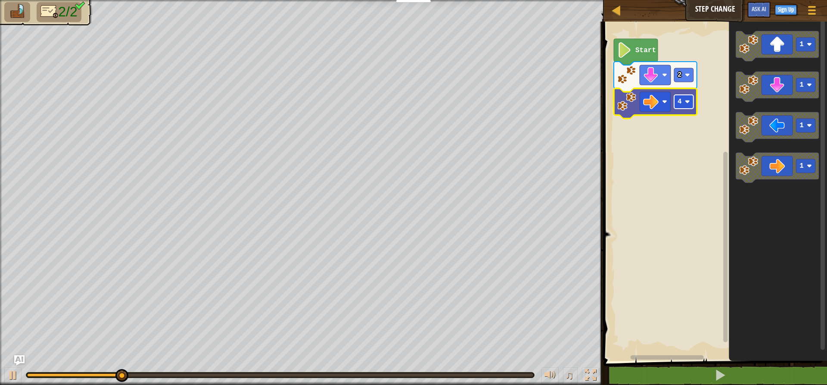
click at [678, 102] on text "4" at bounding box center [680, 102] width 4 height 8
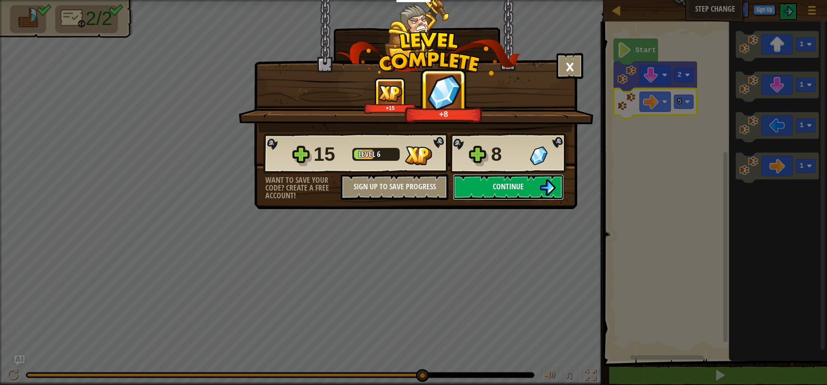
click at [513, 189] on span "Continue" at bounding box center [508, 186] width 31 height 11
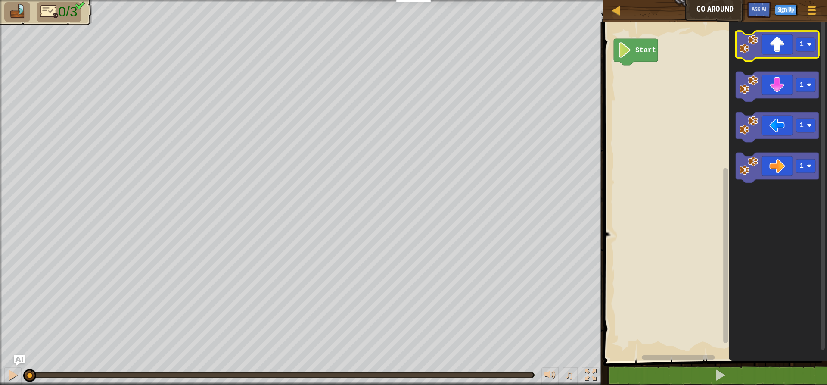
click at [772, 52] on icon "Blockly Workspace" at bounding box center [777, 46] width 83 height 30
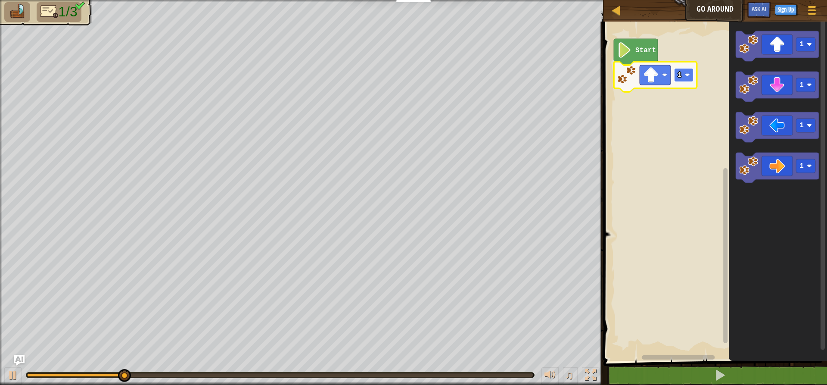
click at [689, 77] on image "Blockly Workspace" at bounding box center [687, 74] width 5 height 5
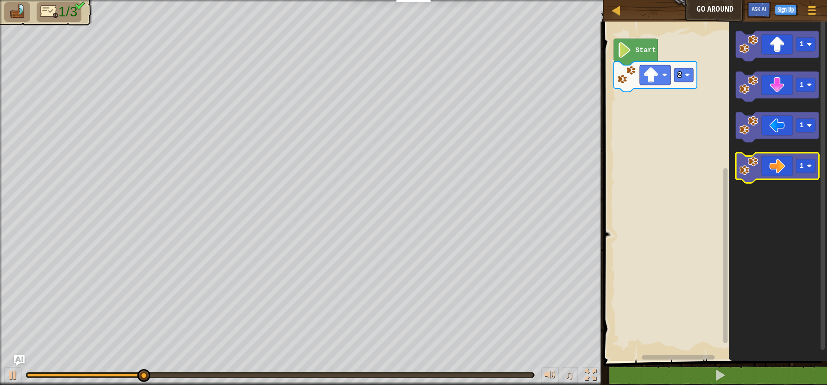
click at [780, 165] on icon "Blockly Workspace" at bounding box center [777, 167] width 83 height 30
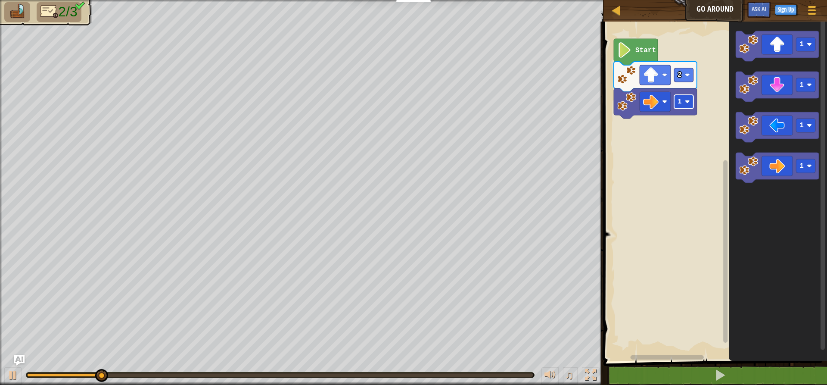
click at [689, 96] on rect "Blockly Workspace" at bounding box center [683, 102] width 19 height 14
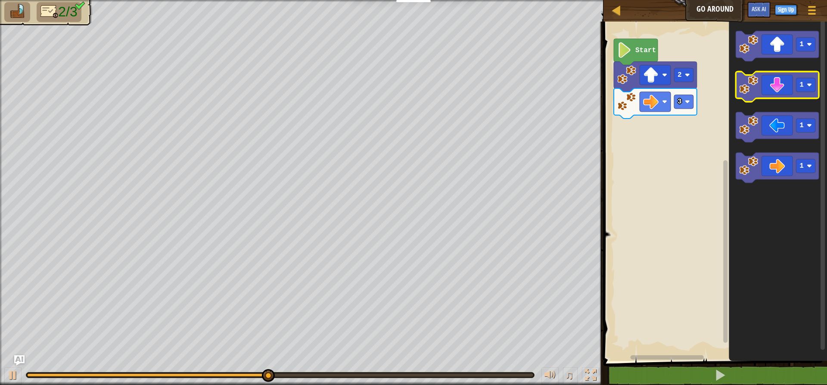
click at [765, 85] on icon "Blockly Workspace" at bounding box center [777, 87] width 83 height 30
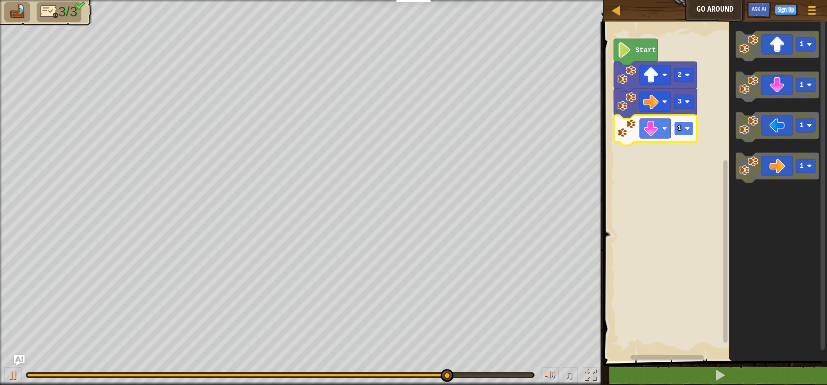
click at [678, 132] on text "1" at bounding box center [680, 128] width 4 height 8
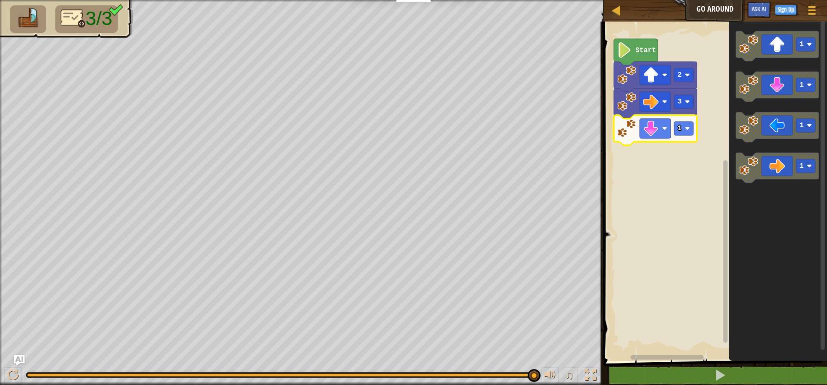
click at [656, 166] on rect "Blockly Workspace" at bounding box center [714, 188] width 226 height 343
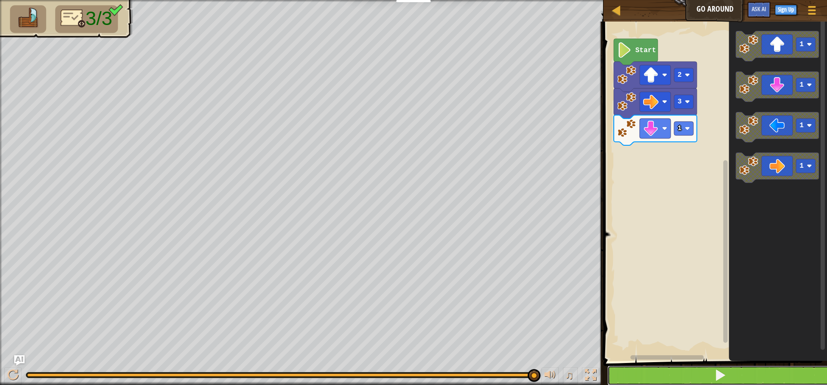
click at [734, 367] on button at bounding box center [720, 375] width 226 height 20
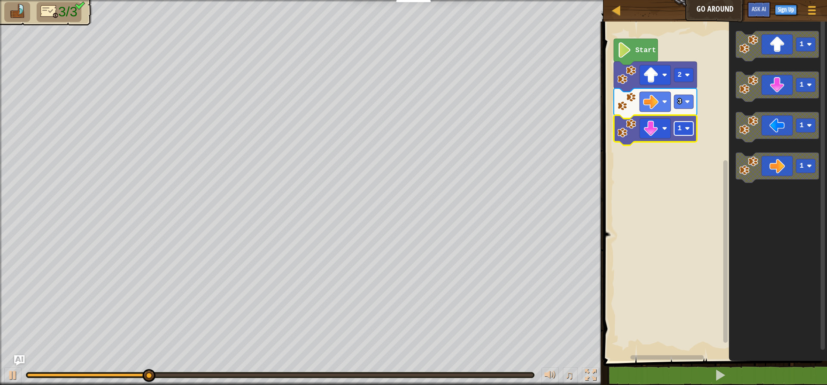
click at [689, 124] on rect "Blockly Workspace" at bounding box center [683, 128] width 19 height 14
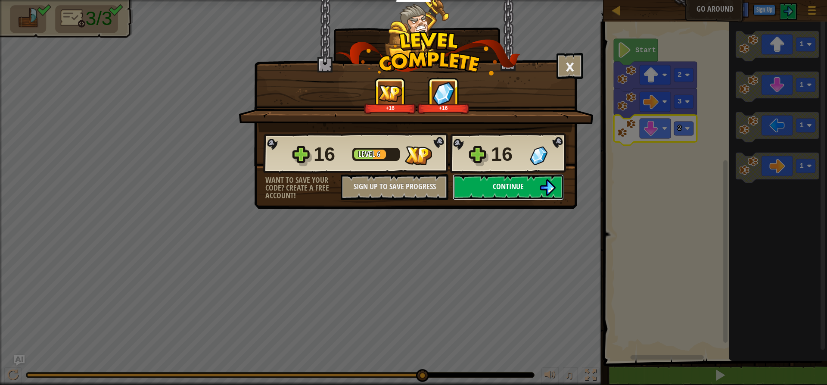
click at [481, 186] on button "Continue" at bounding box center [508, 187] width 111 height 26
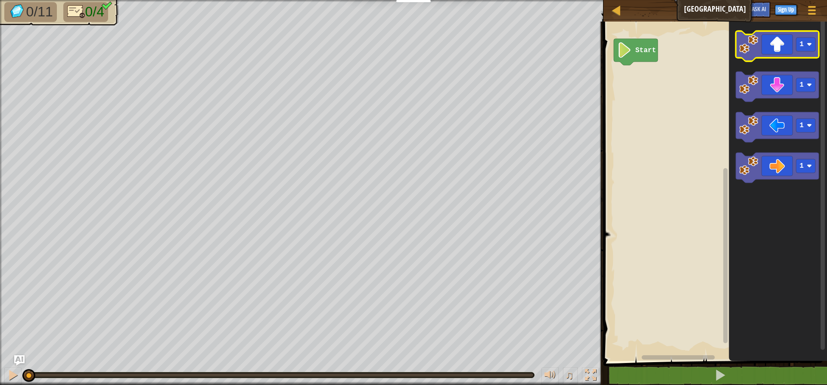
click at [773, 46] on icon "Blockly Workspace" at bounding box center [777, 46] width 83 height 30
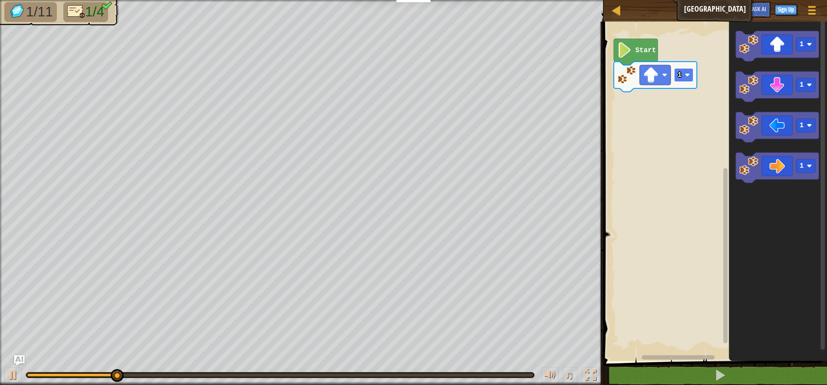
click at [687, 80] on rect "Blockly Workspace" at bounding box center [683, 75] width 19 height 14
click at [689, 70] on rect "Blockly Workspace" at bounding box center [683, 75] width 19 height 14
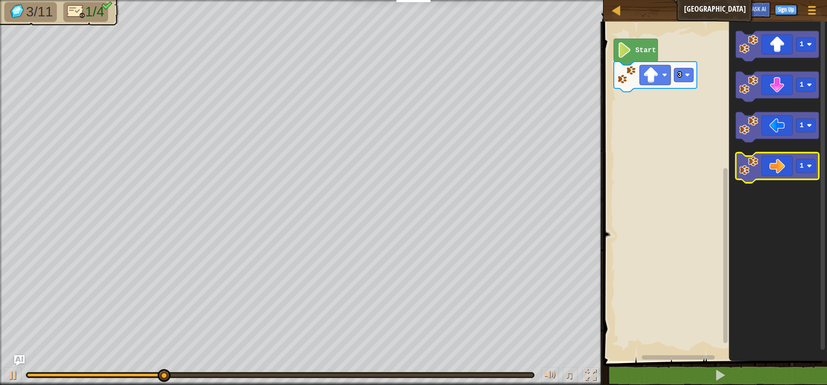
click at [781, 153] on icon "Blockly Workspace" at bounding box center [777, 167] width 83 height 30
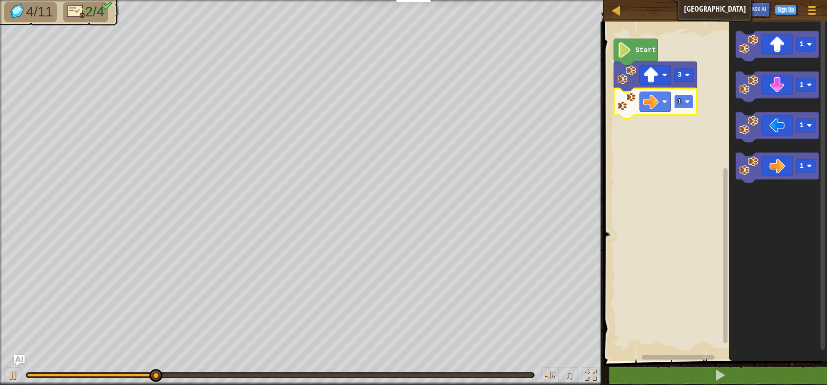
click at [685, 99] on image "Blockly Workspace" at bounding box center [687, 101] width 5 height 5
click at [684, 106] on rect "Blockly Workspace" at bounding box center [683, 102] width 19 height 14
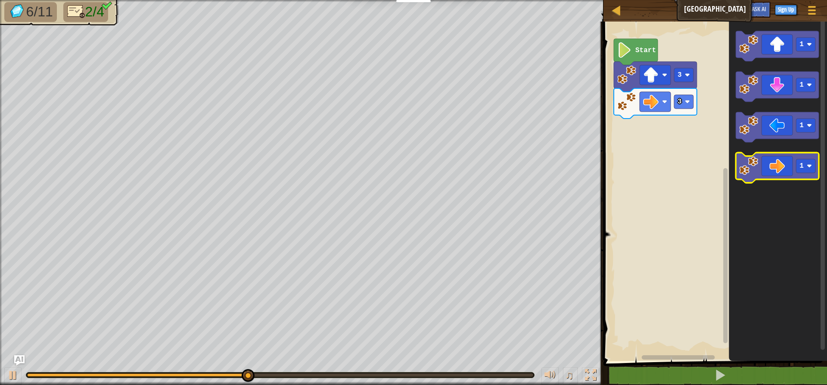
click at [787, 162] on icon "Blockly Workspace" at bounding box center [777, 167] width 83 height 30
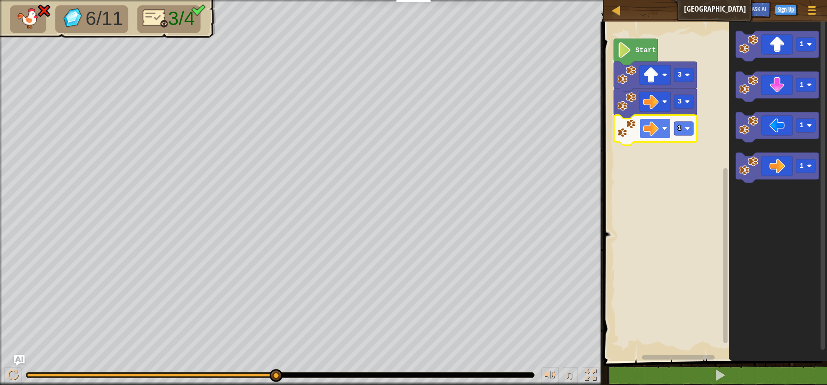
click at [647, 127] on image "Blockly Workspace" at bounding box center [651, 129] width 16 height 16
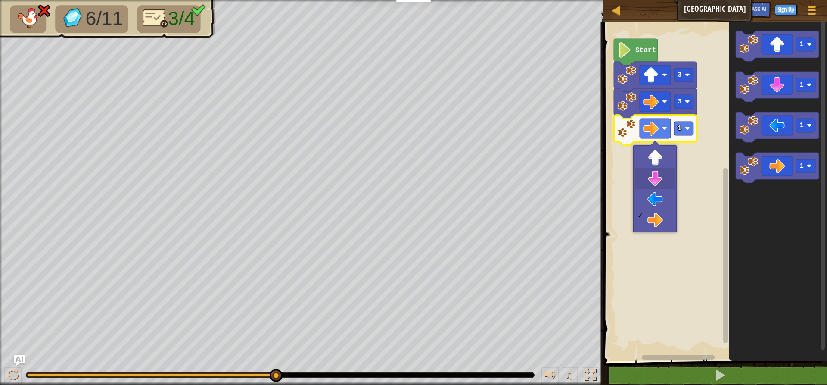
drag, startPoint x: 647, startPoint y: 178, endPoint x: 650, endPoint y: 174, distance: 5.5
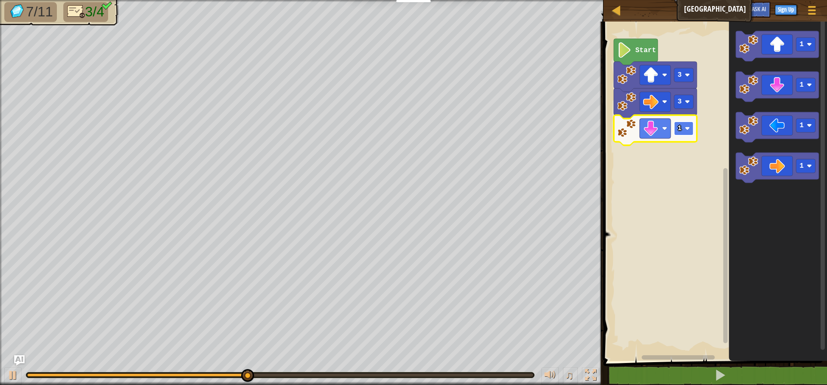
click at [683, 128] on rect "Blockly Workspace" at bounding box center [683, 128] width 19 height 14
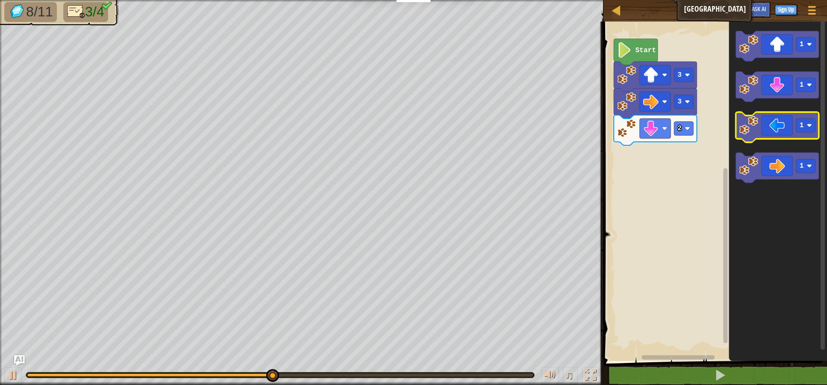
click at [756, 128] on image "Blockly Workspace" at bounding box center [748, 125] width 19 height 19
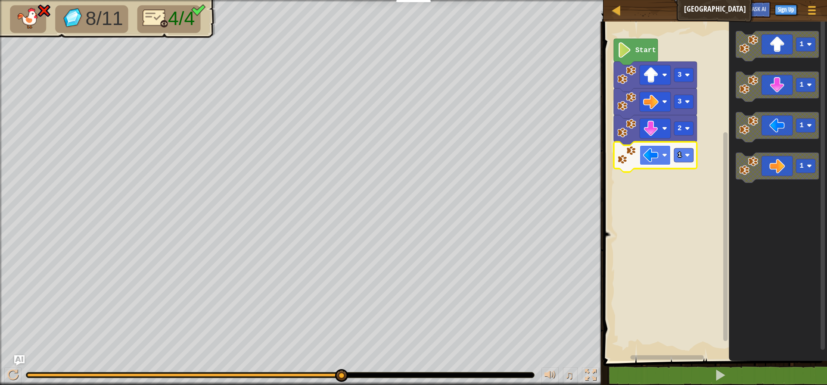
click at [658, 152] on image "Blockly Workspace" at bounding box center [651, 155] width 16 height 16
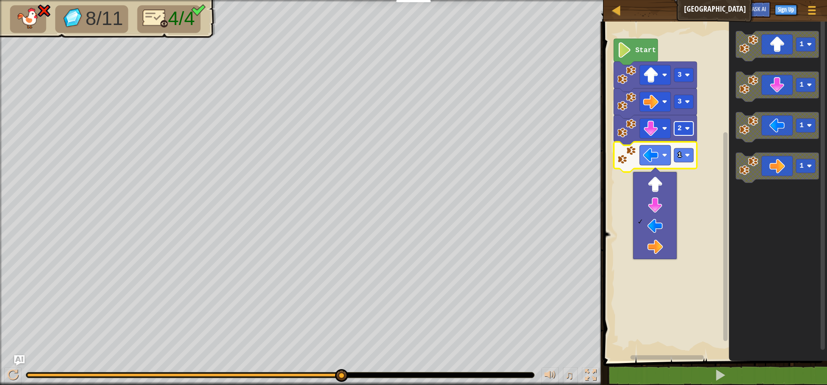
click at [680, 134] on rect "Blockly Workspace" at bounding box center [683, 128] width 19 height 14
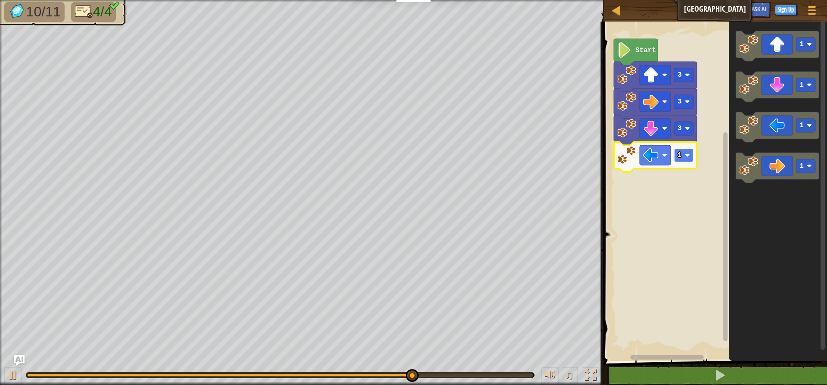
click at [683, 151] on rect "Blockly Workspace" at bounding box center [683, 155] width 19 height 14
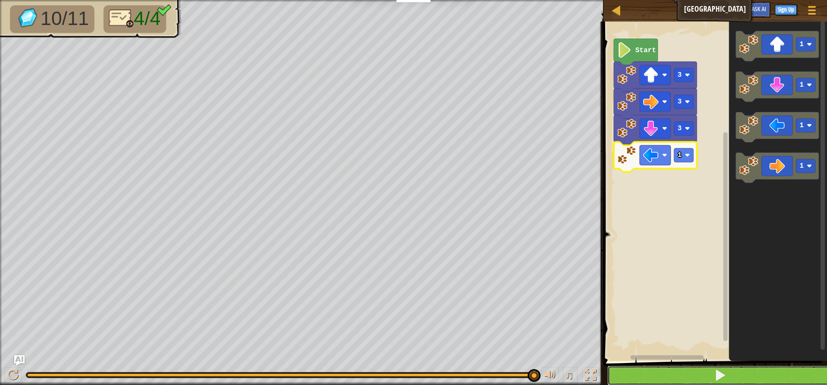
click at [676, 375] on button at bounding box center [720, 375] width 226 height 20
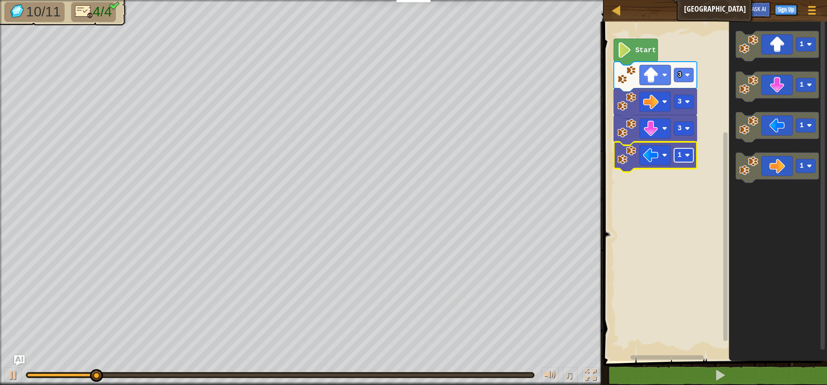
click at [675, 155] on rect "Blockly Workspace" at bounding box center [683, 155] width 19 height 14
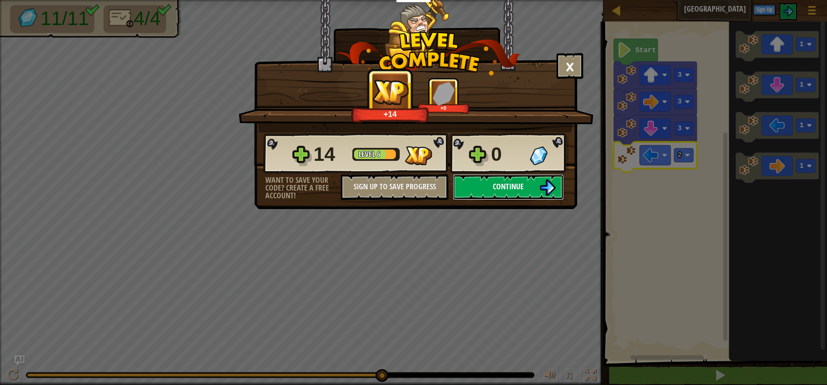
click at [506, 185] on span "Continue" at bounding box center [508, 186] width 31 height 11
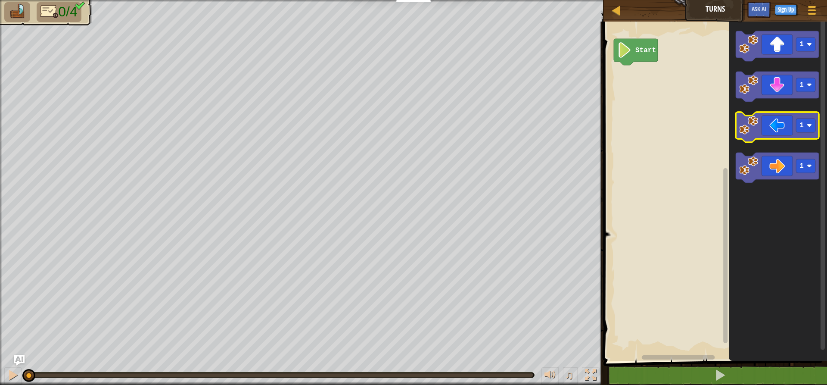
click at [776, 124] on icon "Blockly Workspace" at bounding box center [777, 127] width 83 height 30
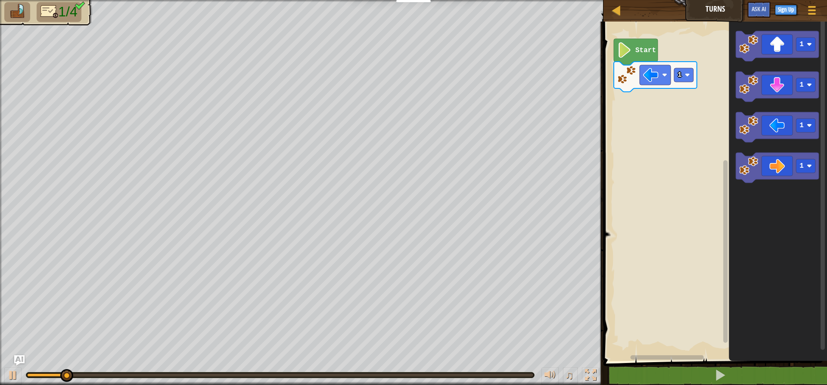
click at [698, 74] on rect "Blockly Workspace" at bounding box center [714, 188] width 226 height 343
click at [786, 85] on icon "Blockly Workspace" at bounding box center [777, 87] width 83 height 30
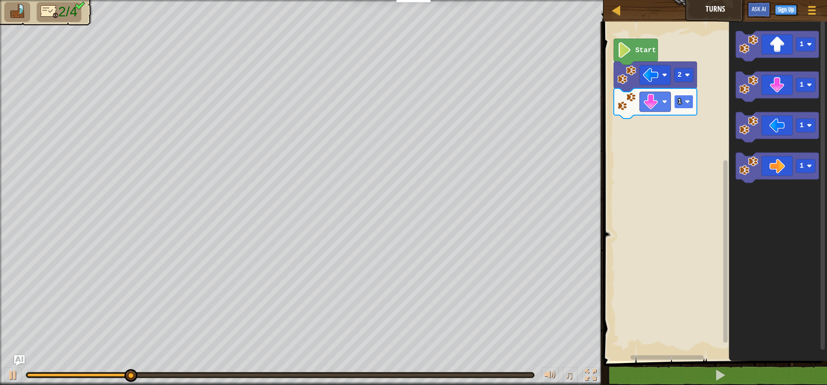
click at [680, 108] on rect "Blockly Workspace" at bounding box center [683, 102] width 19 height 14
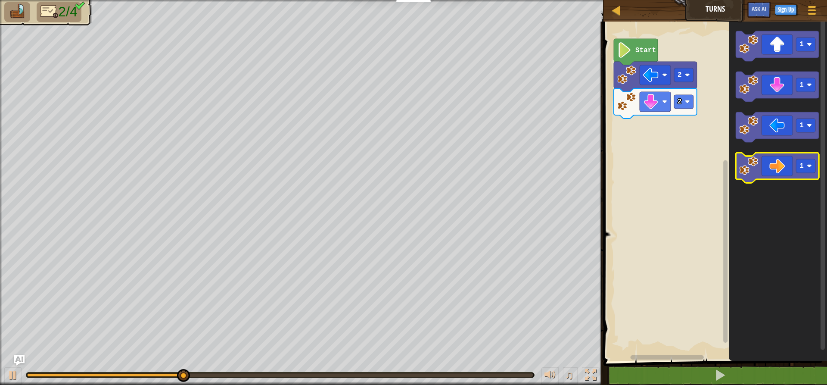
click at [792, 161] on icon "Blockly Workspace" at bounding box center [777, 167] width 83 height 30
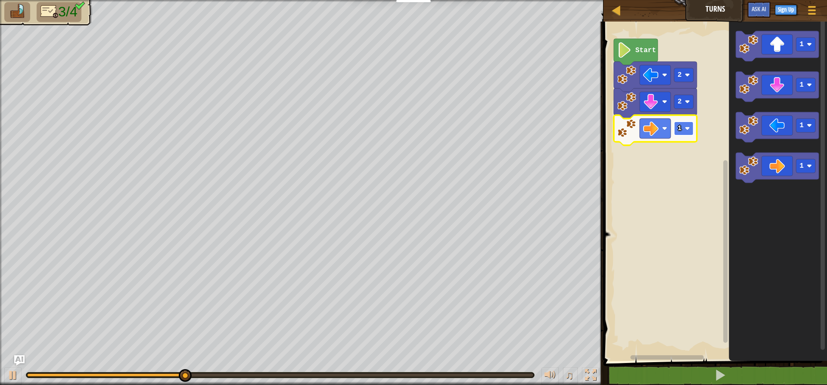
click at [680, 133] on rect "Blockly Workspace" at bounding box center [683, 128] width 19 height 14
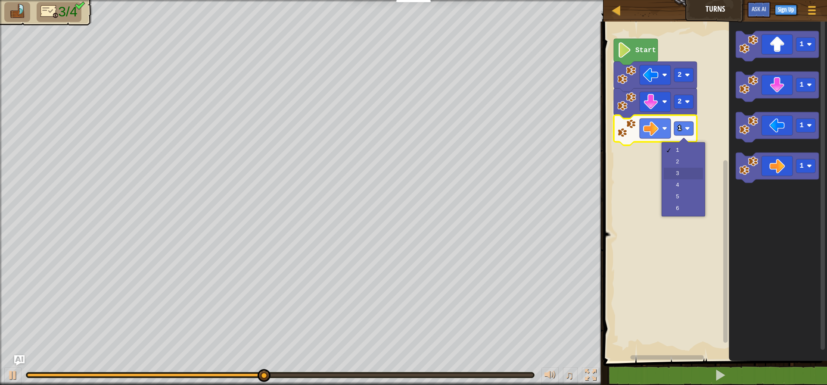
drag, startPoint x: 688, startPoint y: 173, endPoint x: 725, endPoint y: 154, distance: 42.2
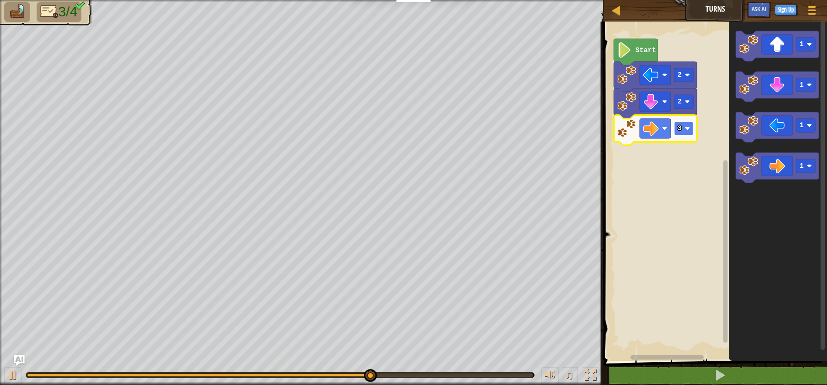
click at [686, 133] on rect "Blockly Workspace" at bounding box center [683, 128] width 19 height 14
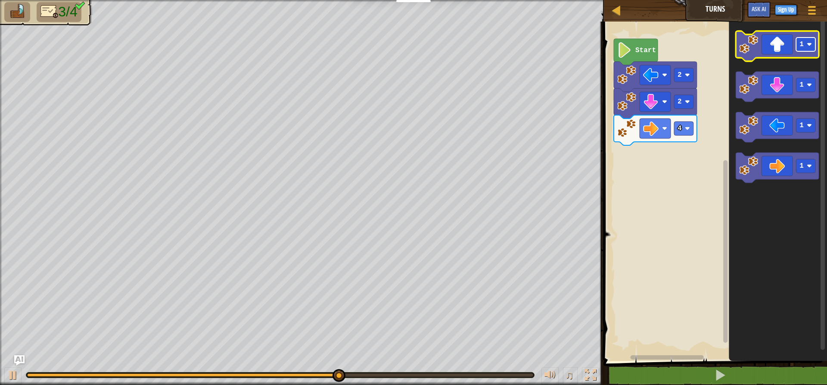
click at [811, 48] on rect "Blockly Workspace" at bounding box center [805, 44] width 19 height 14
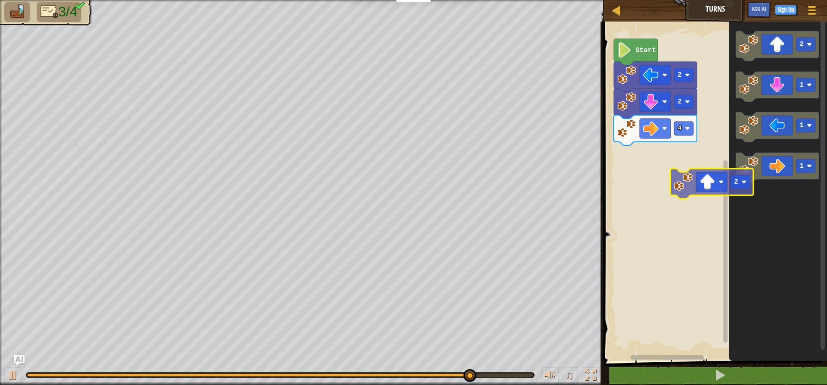
click at [725, 178] on div "Start 2 2 4 2 1 1 1 2" at bounding box center [714, 188] width 226 height 343
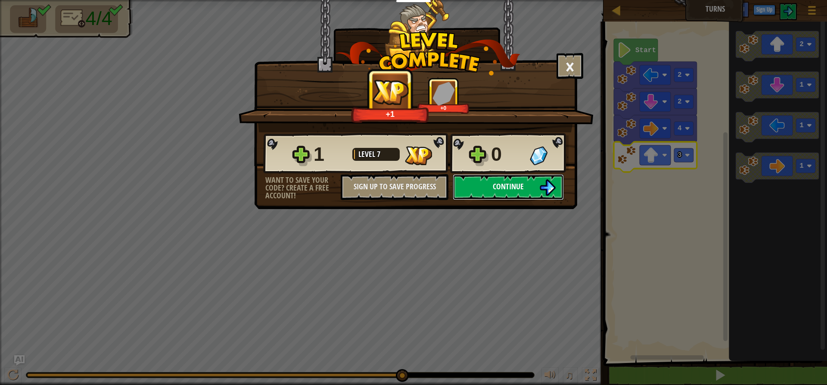
click at [541, 188] on img at bounding box center [547, 187] width 16 height 16
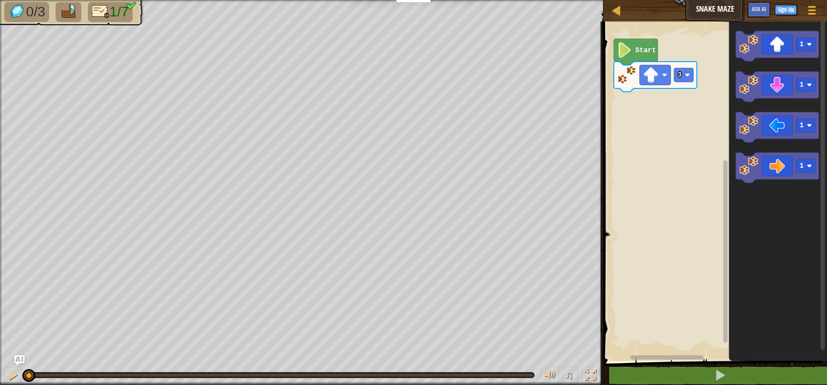
click at [802, 165] on g "1" at bounding box center [777, 167] width 83 height 30
click at [802, 165] on text "1" at bounding box center [801, 166] width 4 height 8
click at [651, 104] on div "3 2 Start 1 1 1 2 2" at bounding box center [714, 188] width 226 height 343
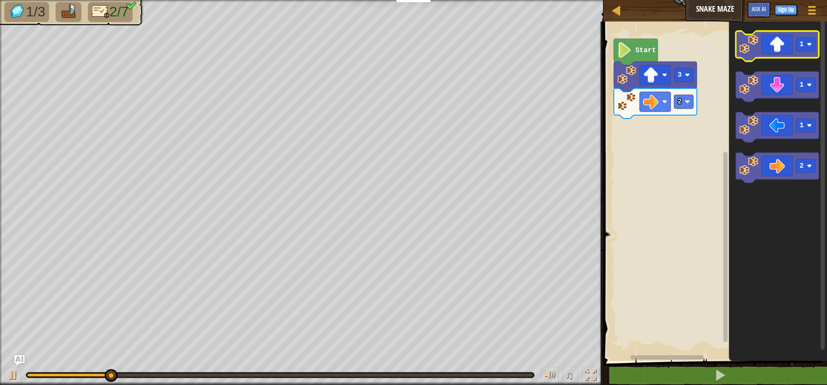
click at [775, 53] on icon "Blockly Workspace" at bounding box center [777, 46] width 83 height 30
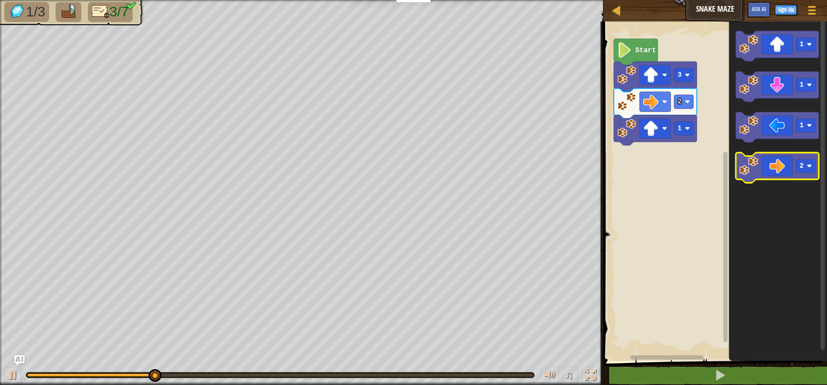
click at [789, 165] on icon "Blockly Workspace" at bounding box center [777, 167] width 83 height 30
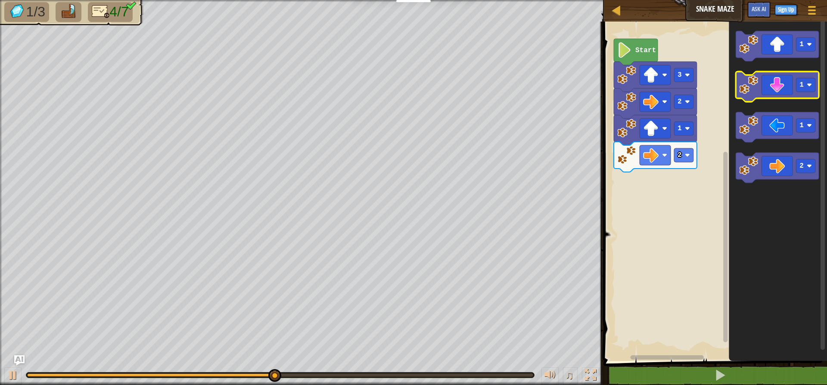
click at [775, 96] on icon "Blockly Workspace" at bounding box center [777, 87] width 83 height 30
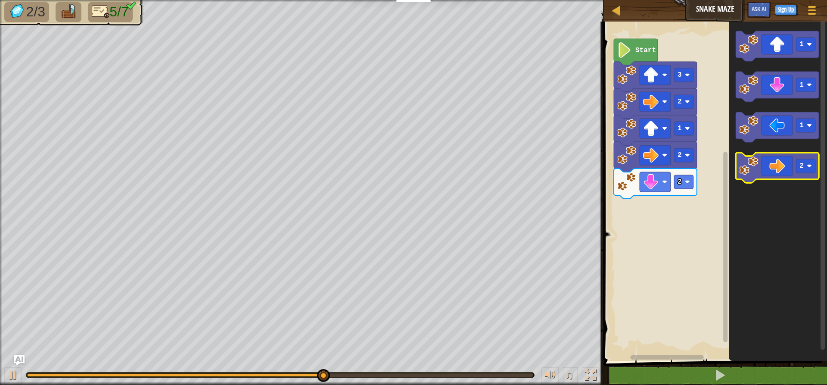
click at [749, 159] on image "Blockly Workspace" at bounding box center [748, 165] width 19 height 19
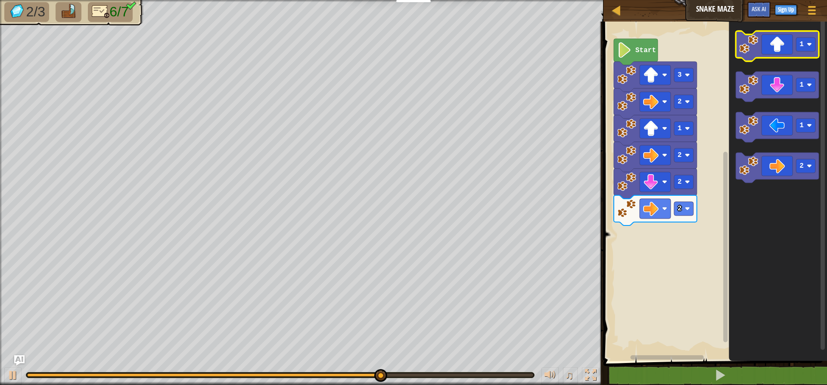
click at [777, 54] on icon "Blockly Workspace" at bounding box center [777, 46] width 83 height 30
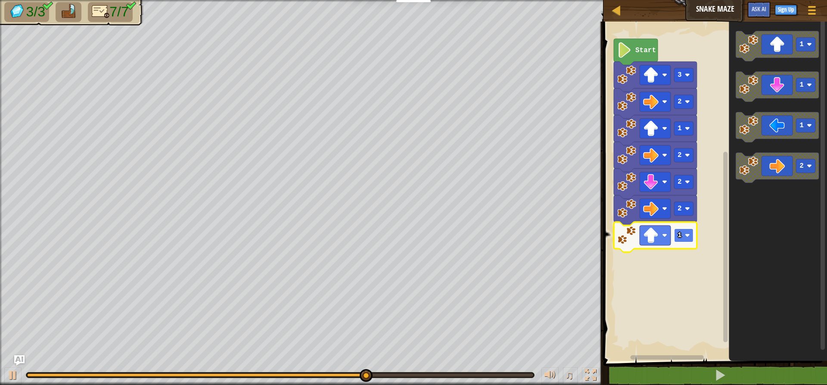
click at [680, 229] on rect "Blockly Workspace" at bounding box center [683, 235] width 19 height 14
click at [682, 237] on rect "Blockly Workspace" at bounding box center [683, 235] width 19 height 14
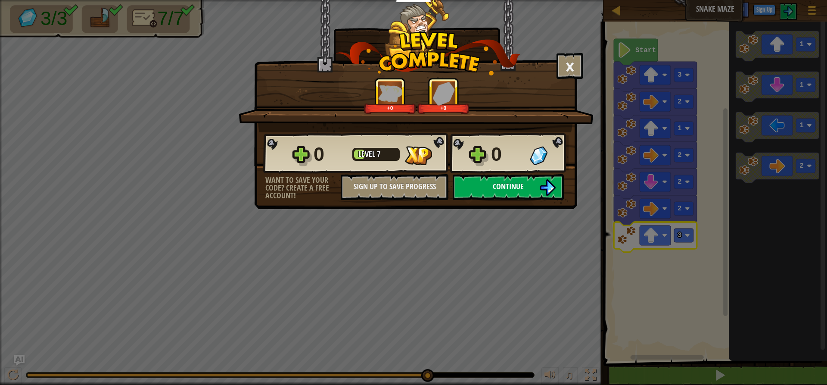
click at [546, 193] on img at bounding box center [547, 187] width 16 height 16
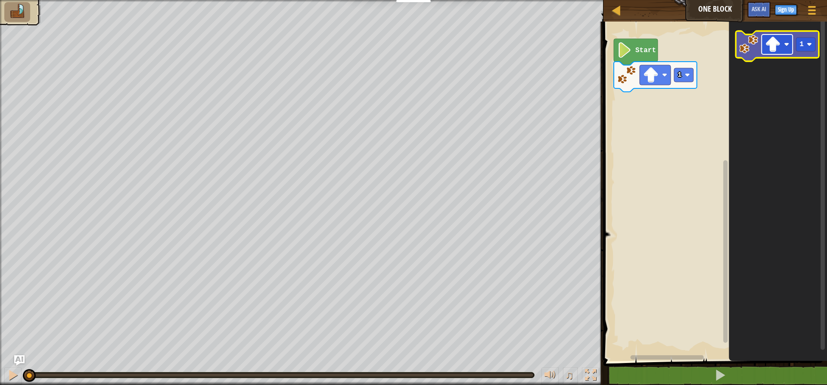
click at [776, 48] on image "Blockly Workspace" at bounding box center [773, 45] width 16 height 16
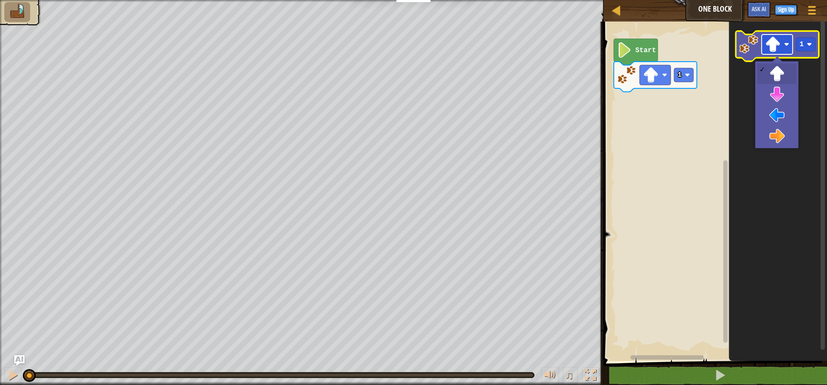
click at [776, 48] on image "Blockly Workspace" at bounding box center [773, 45] width 16 height 16
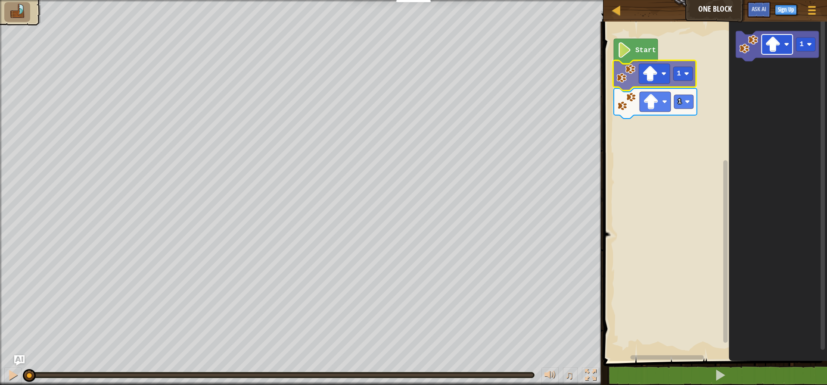
click at [653, 77] on div "Start 1 1 1 1" at bounding box center [714, 188] width 226 height 343
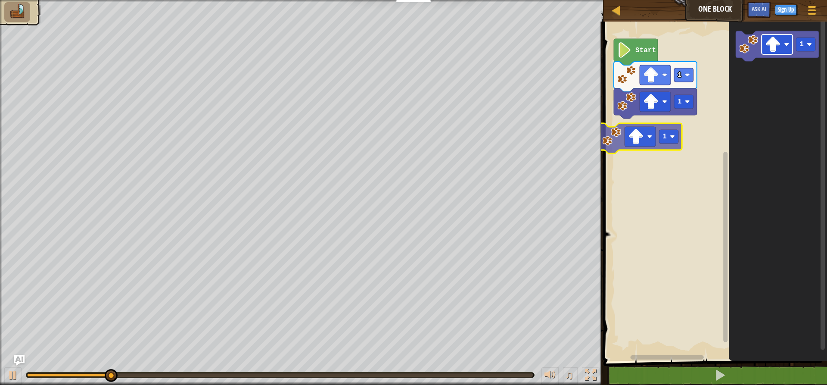
click at [631, 136] on div "Start 1 1 1 1 1" at bounding box center [714, 188] width 226 height 343
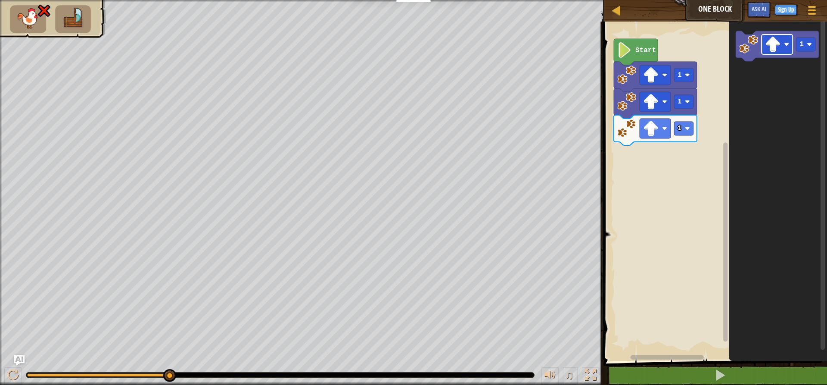
click at [745, 54] on g "1" at bounding box center [777, 46] width 83 height 30
click at [718, 107] on div "1 1 1 Start 1" at bounding box center [714, 188] width 226 height 343
click at [696, 342] on div "1 1 1 Start 1" at bounding box center [714, 188] width 226 height 343
drag, startPoint x: 739, startPoint y: 378, endPoint x: 749, endPoint y: 320, distance: 58.6
click at [740, 365] on button at bounding box center [720, 375] width 226 height 20
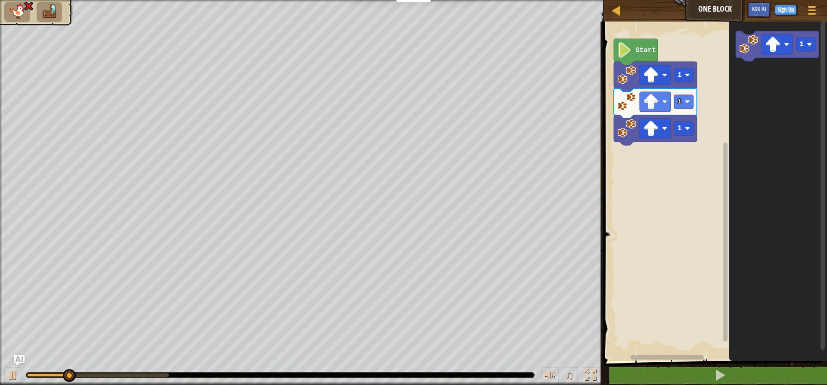
click at [722, 160] on div "1 1 1 Start 1" at bounding box center [714, 188] width 226 height 343
click at [745, 53] on image "Blockly Workspace" at bounding box center [748, 44] width 19 height 19
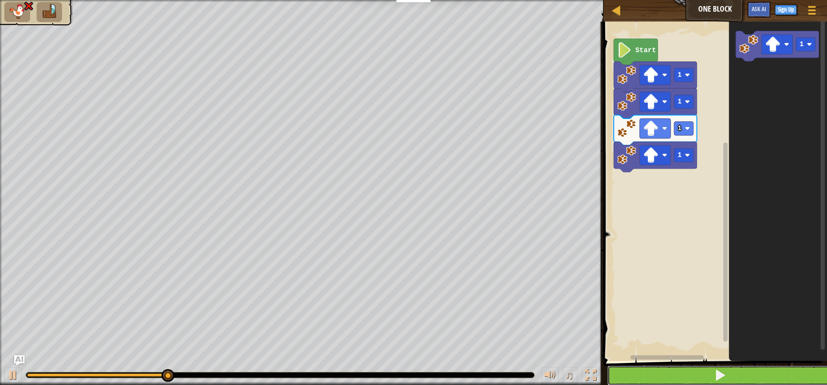
drag, startPoint x: 750, startPoint y: 370, endPoint x: 747, endPoint y: 366, distance: 4.7
click at [749, 367] on button at bounding box center [720, 375] width 226 height 20
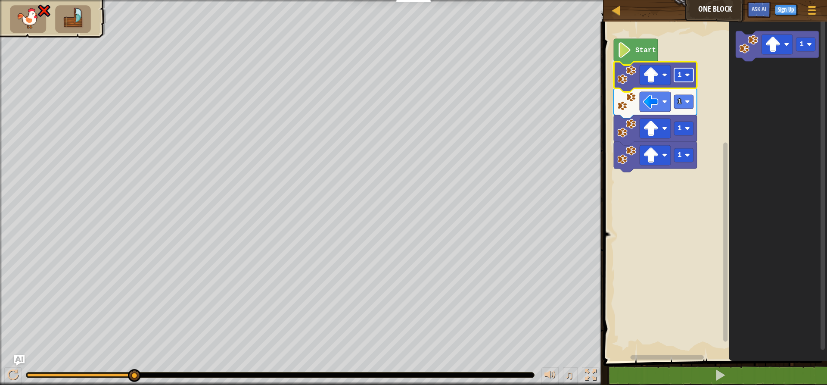
click at [686, 78] on rect "Blockly Workspace" at bounding box center [683, 75] width 19 height 14
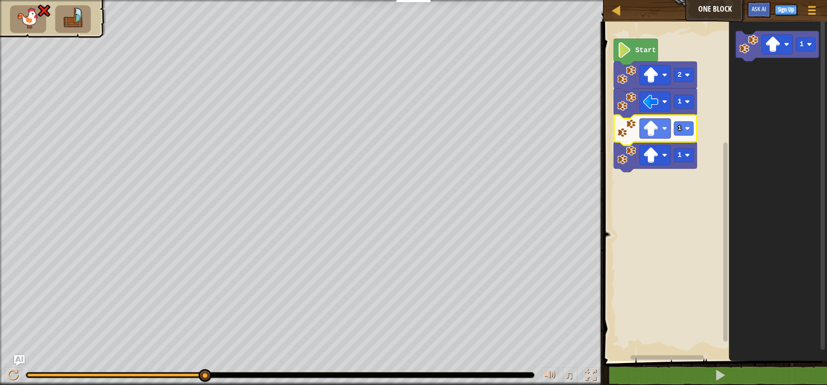
click at [659, 125] on rect "Blockly Workspace" at bounding box center [655, 128] width 31 height 20
click at [653, 122] on image "Blockly Workspace" at bounding box center [651, 129] width 16 height 16
click at [685, 106] on rect "Blockly Workspace" at bounding box center [683, 102] width 19 height 14
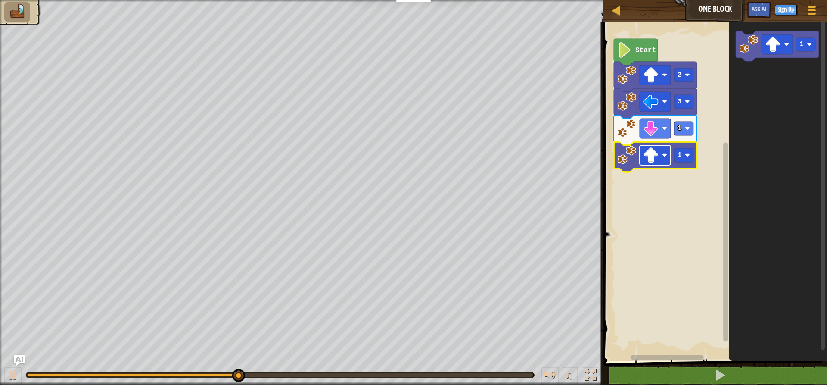
click at [648, 147] on rect "Blockly Workspace" at bounding box center [655, 155] width 31 height 20
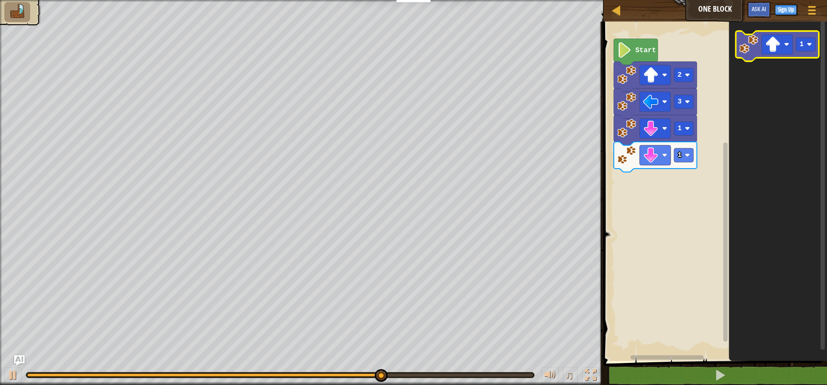
click at [746, 40] on image "Blockly Workspace" at bounding box center [748, 44] width 19 height 19
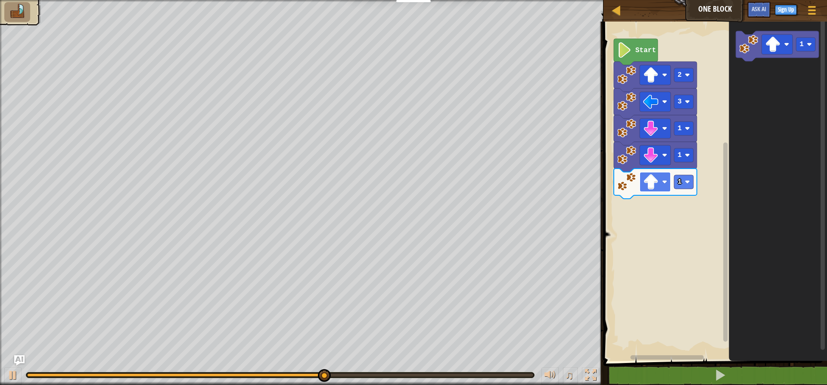
click at [666, 187] on rect "Blockly Workspace" at bounding box center [655, 182] width 31 height 20
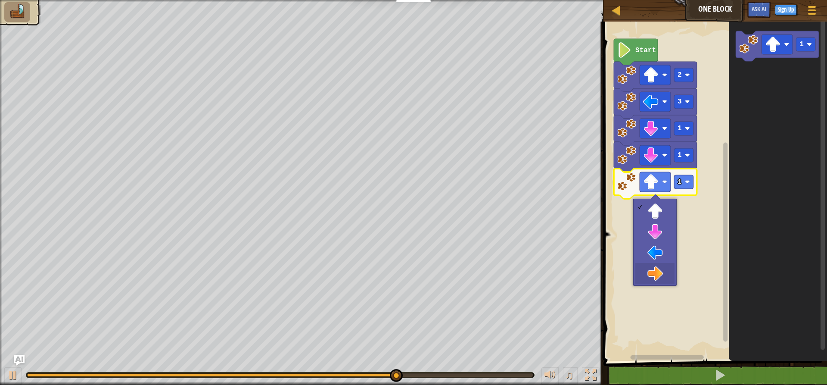
drag, startPoint x: 663, startPoint y: 272, endPoint x: 662, endPoint y: 267, distance: 4.9
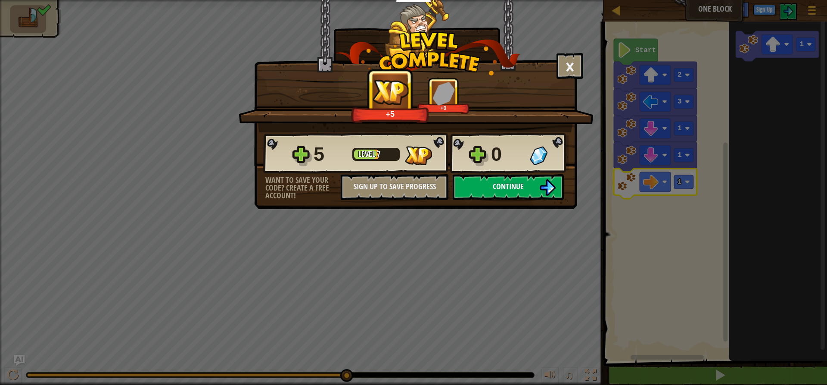
click at [519, 195] on button "Continue" at bounding box center [508, 187] width 111 height 26
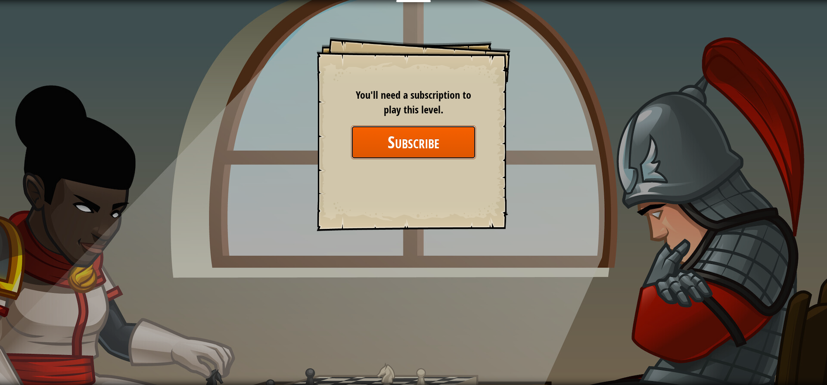
click at [447, 150] on button "Subscribe" at bounding box center [413, 141] width 125 height 33
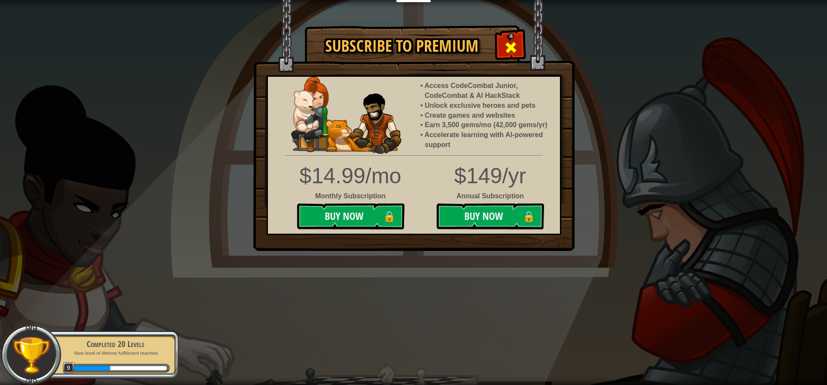
click at [514, 49] on span at bounding box center [511, 47] width 14 height 14
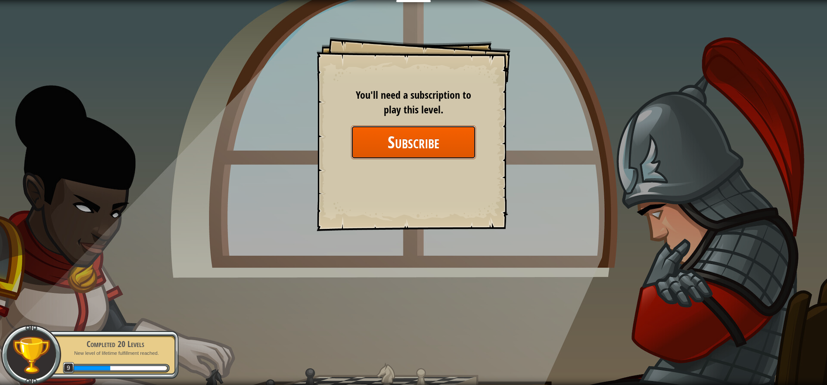
click at [427, 149] on button "Subscribe" at bounding box center [413, 141] width 125 height 33
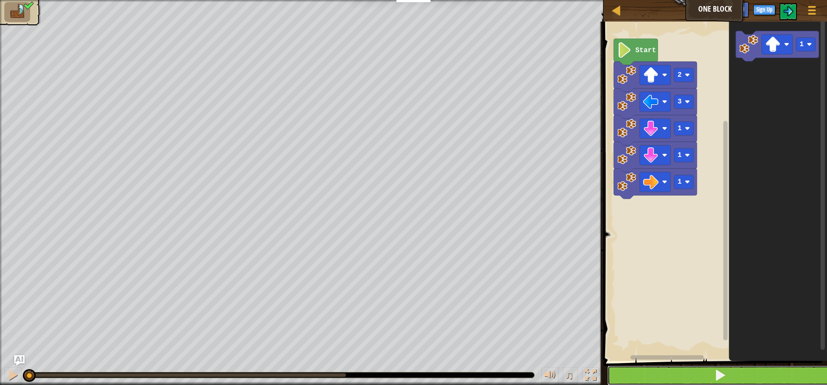
click at [661, 368] on button at bounding box center [720, 375] width 226 height 20
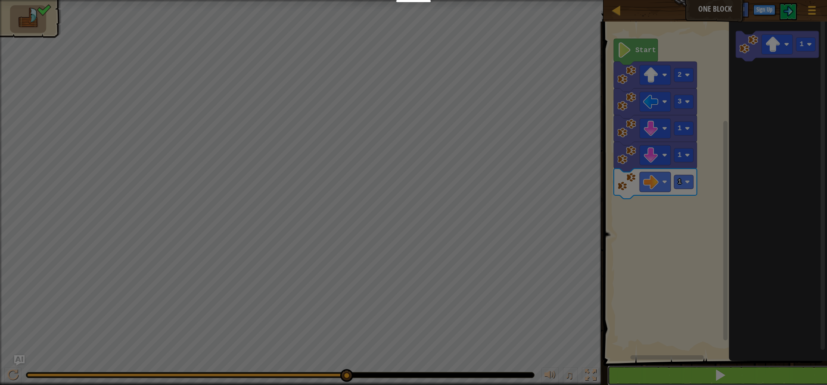
scroll to position [0, 0]
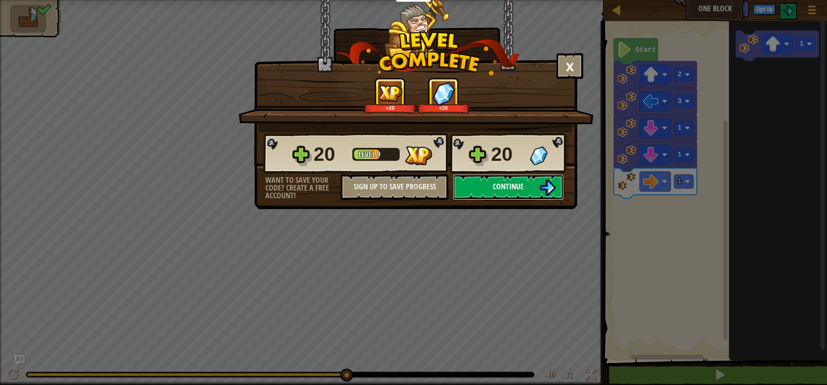
click at [511, 185] on span "Continue" at bounding box center [508, 186] width 31 height 11
